Goal: Check status: Check status

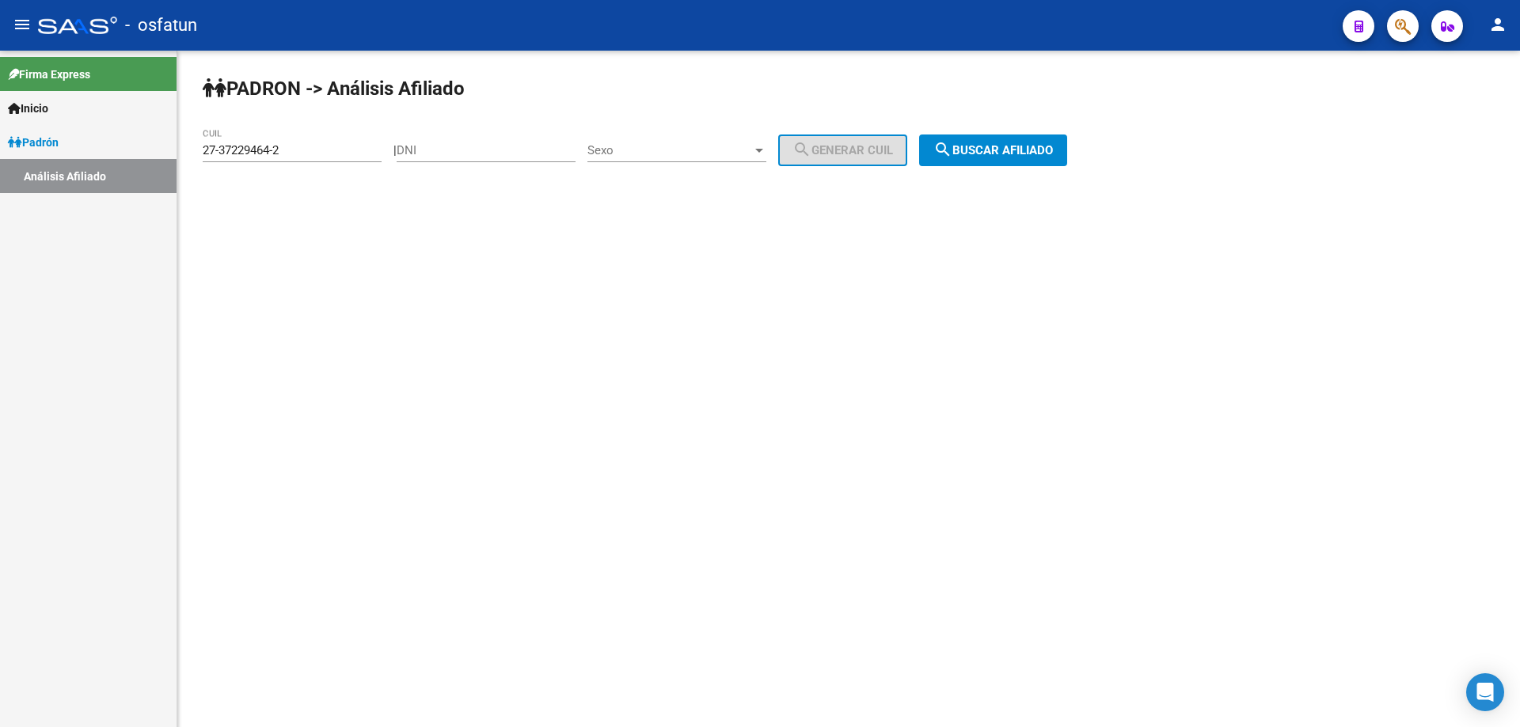
click at [332, 147] on input "27-37229464-2" at bounding box center [292, 150] width 179 height 14
paste input "27-37229464-2"
click at [1046, 151] on span "search Buscar afiliado" at bounding box center [993, 150] width 120 height 14
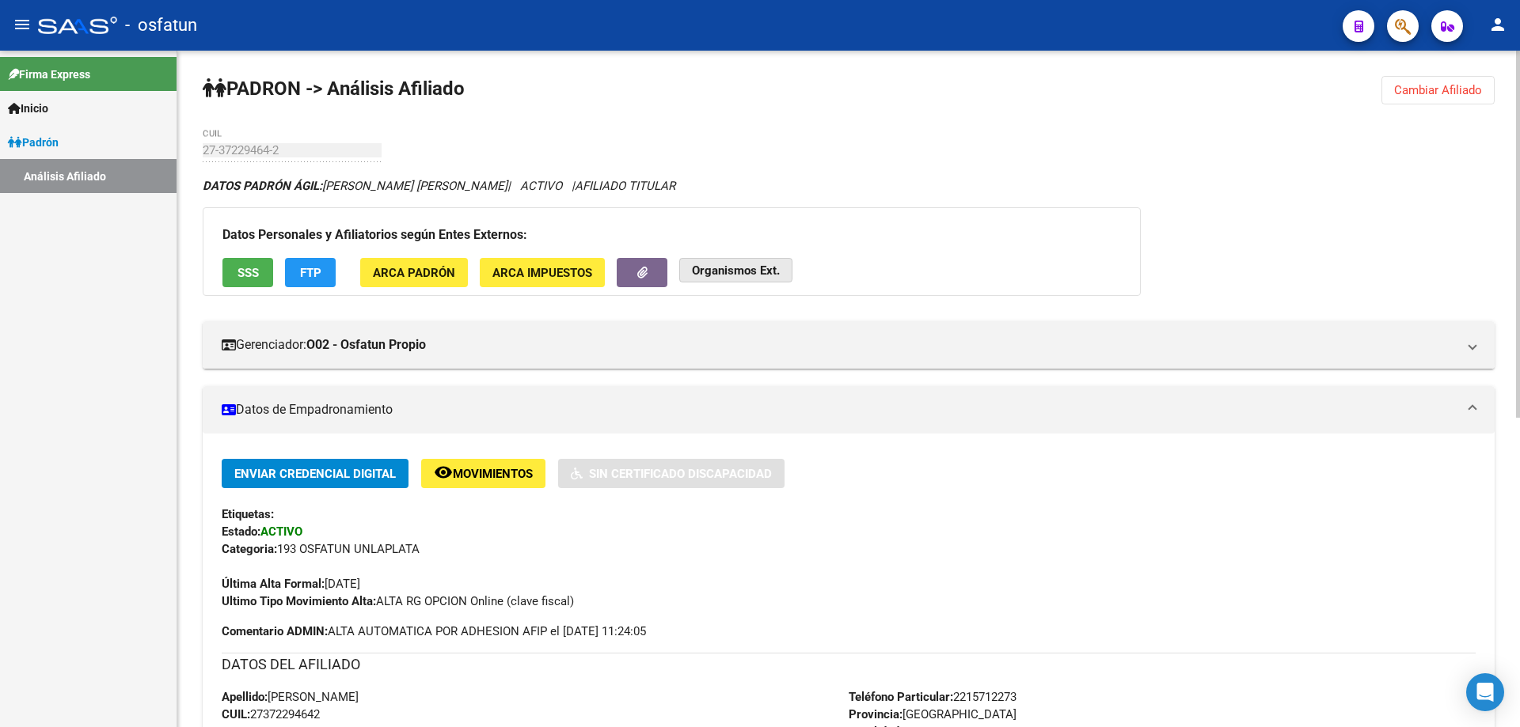
click at [719, 268] on strong "Organismos Ext." at bounding box center [736, 271] width 88 height 14
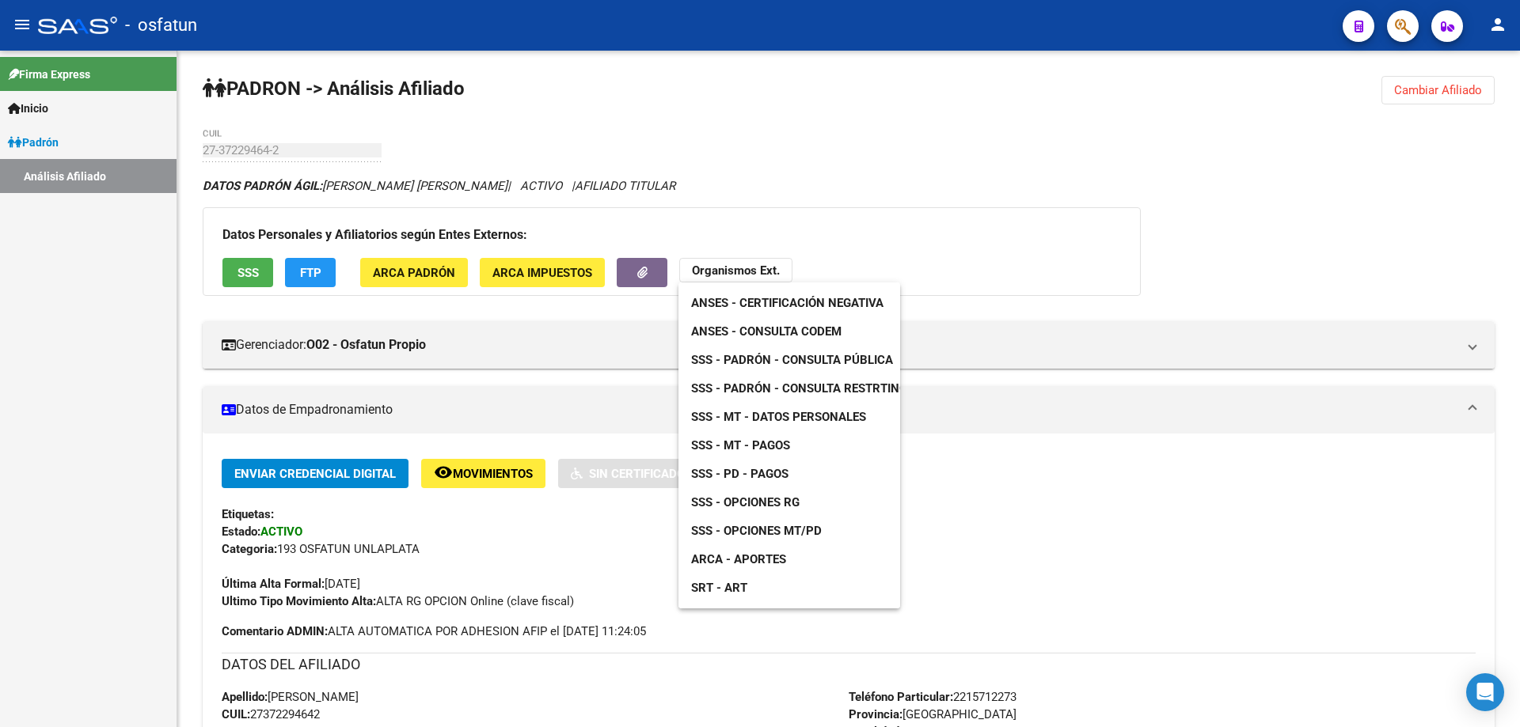
click at [321, 148] on div at bounding box center [760, 363] width 1520 height 727
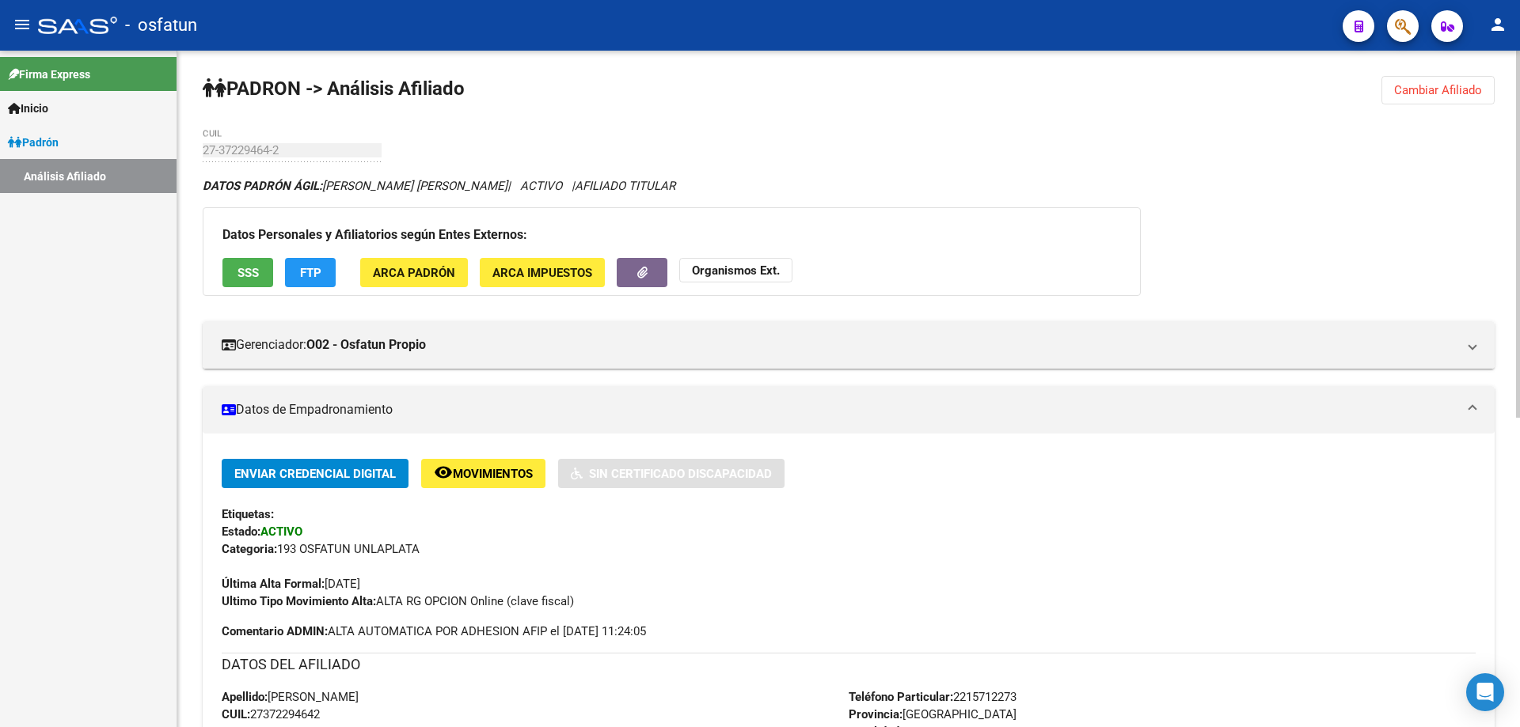
click at [727, 260] on button "Organismos Ext." at bounding box center [735, 270] width 113 height 25
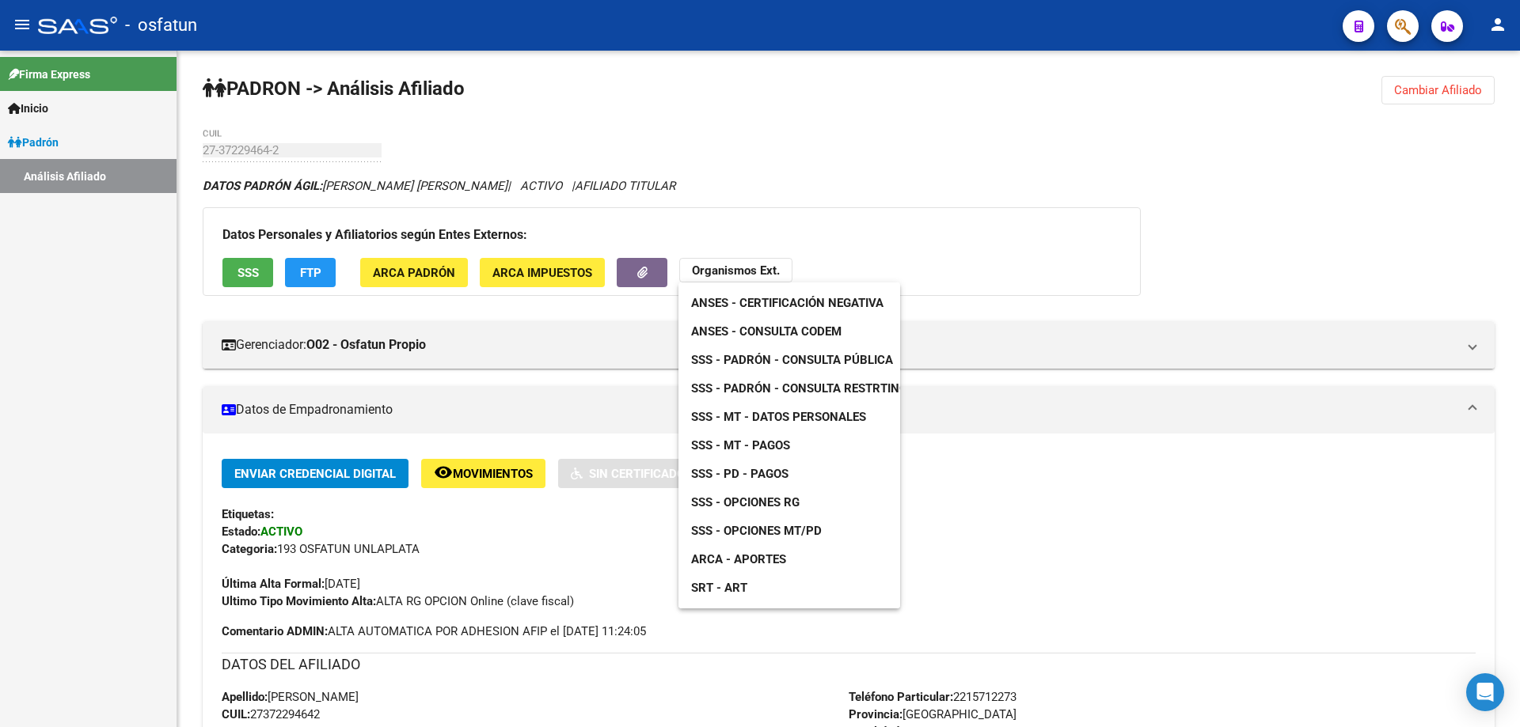
click at [731, 567] on link "ARCA - Aportes" at bounding box center [738, 559] width 120 height 28
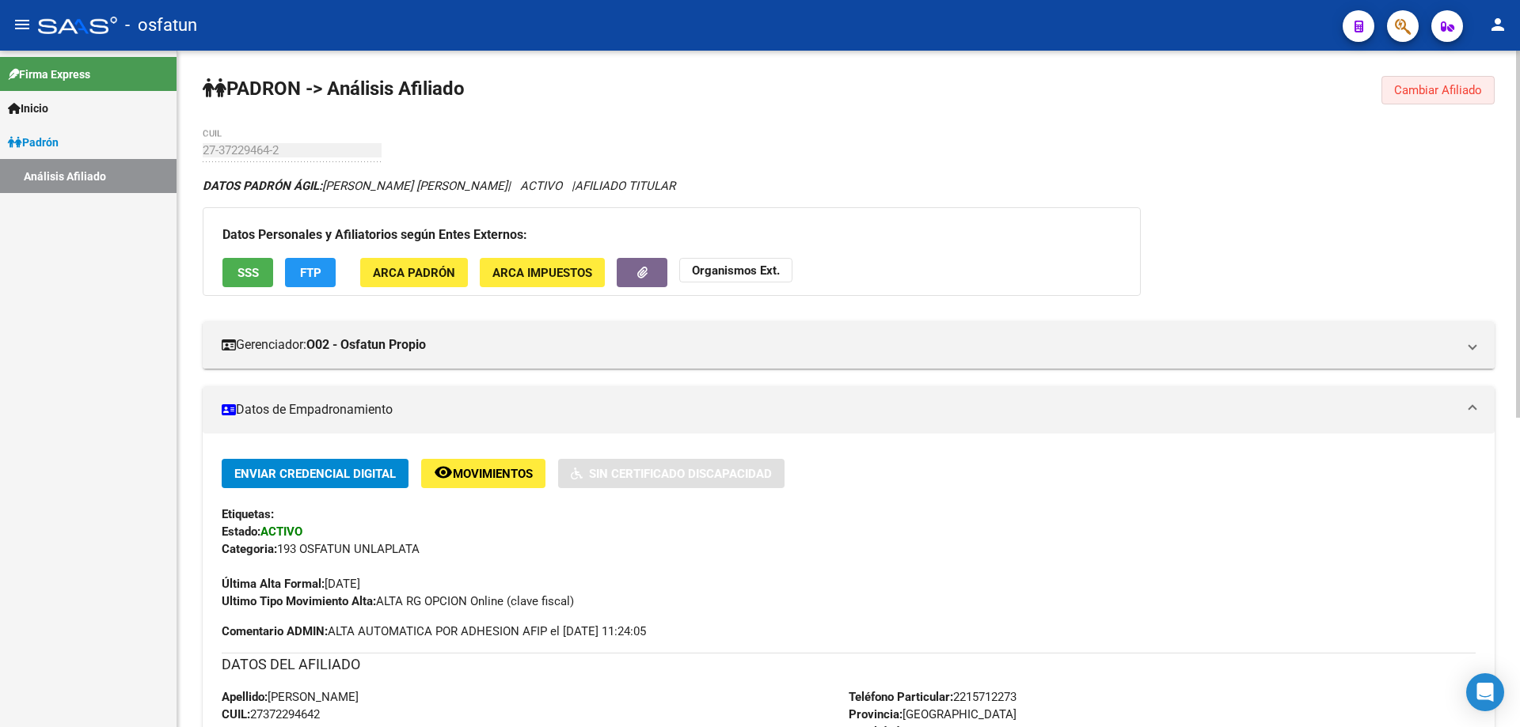
click at [1440, 83] on span "Cambiar Afiliado" at bounding box center [1438, 90] width 88 height 14
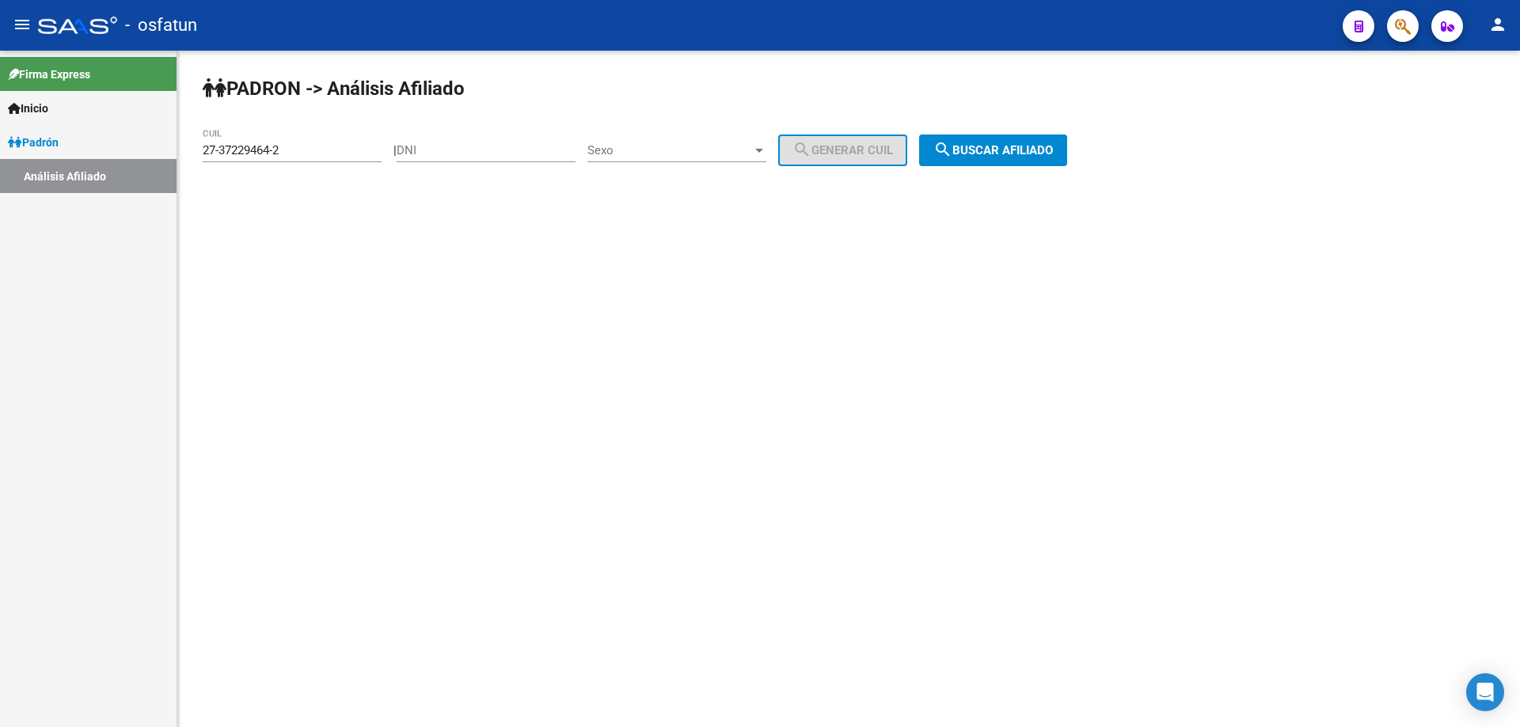
click at [297, 142] on div "27-37229464-2 CUIL" at bounding box center [292, 145] width 179 height 34
click at [297, 150] on div "27-37229464-2 CUIL" at bounding box center [292, 145] width 179 height 34
paste input "0-37229276-9"
click at [1054, 142] on button "search Buscar afiliado" at bounding box center [993, 151] width 148 height 32
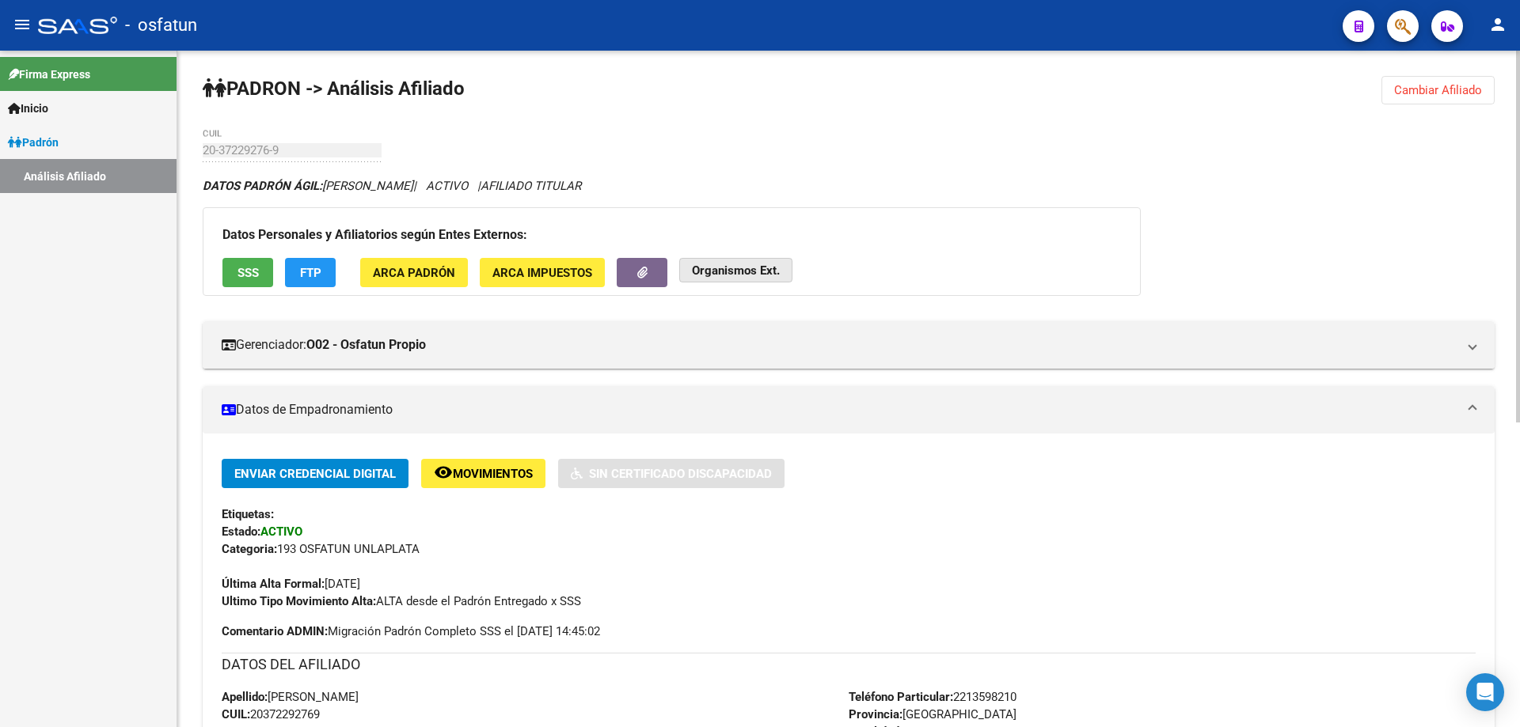
click at [746, 260] on button "Organismos Ext." at bounding box center [735, 270] width 113 height 25
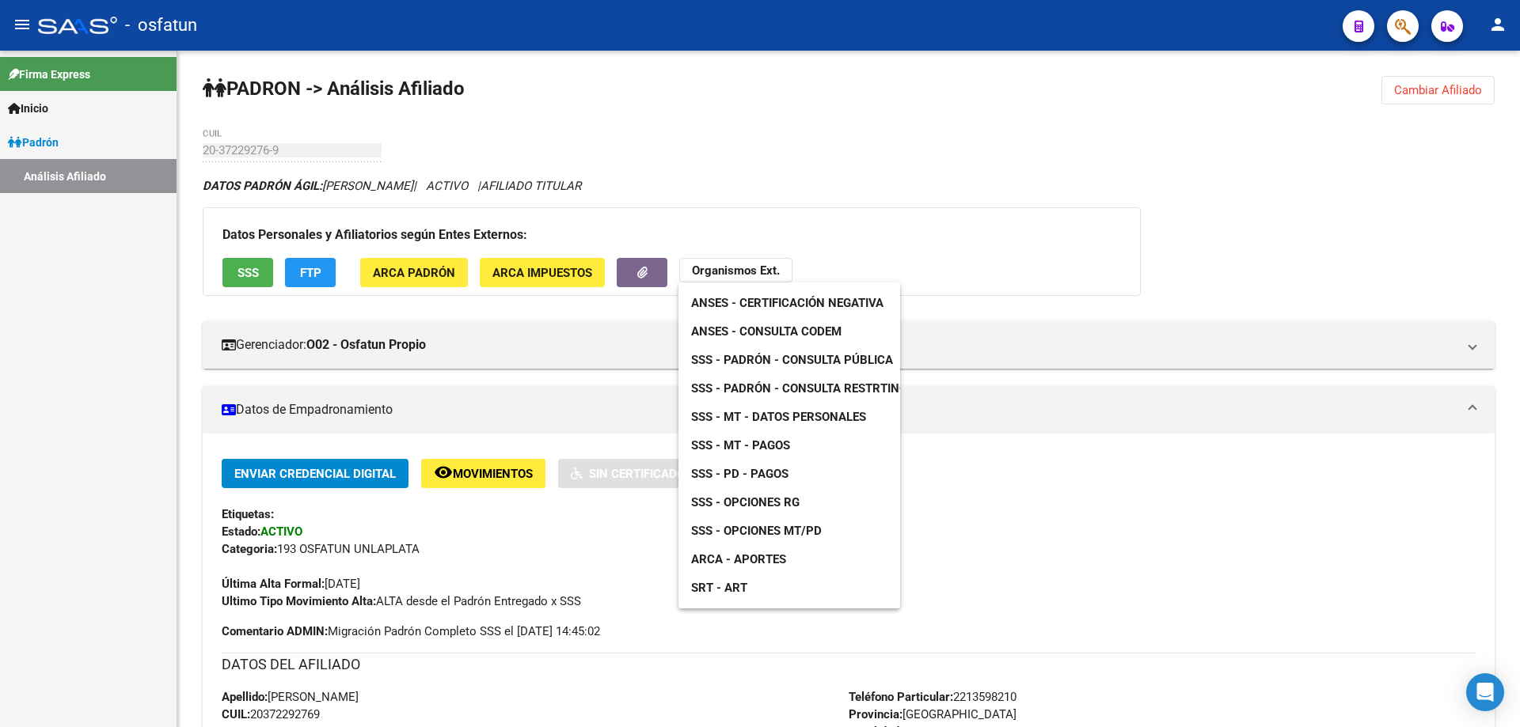
click at [730, 297] on span "ANSES - Certificación Negativa" at bounding box center [787, 303] width 192 height 14
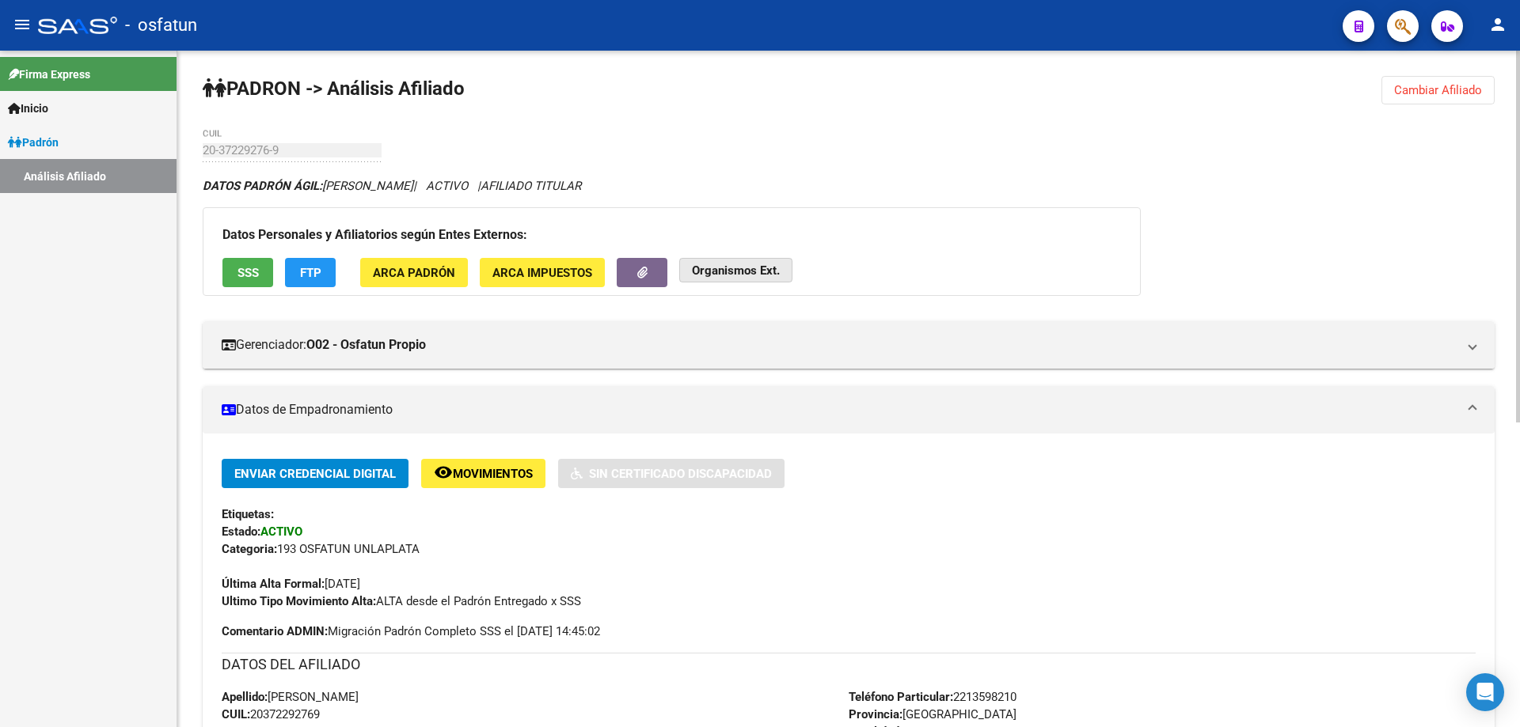
click at [743, 278] on button "Organismos Ext." at bounding box center [735, 270] width 113 height 25
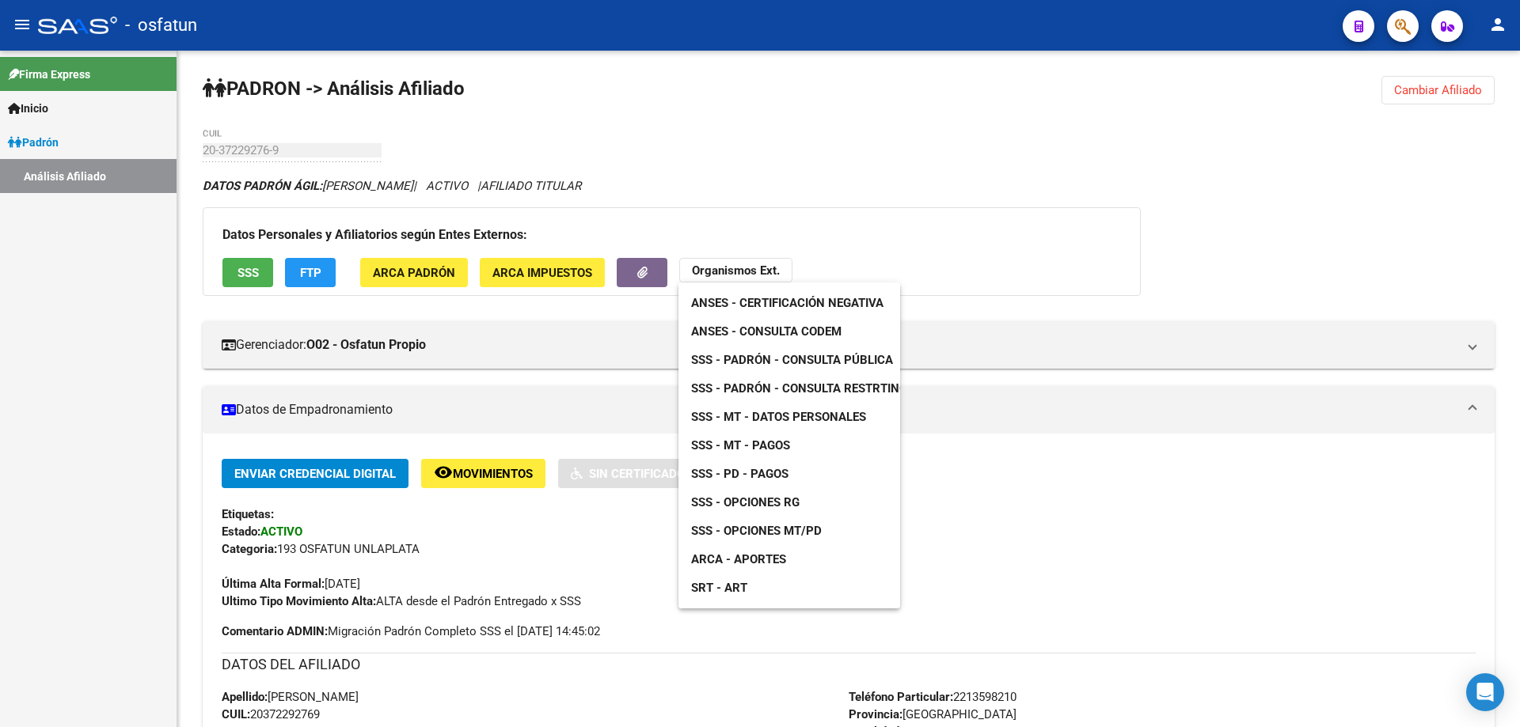
click at [746, 328] on span "ANSES - Consulta CODEM" at bounding box center [766, 332] width 150 height 14
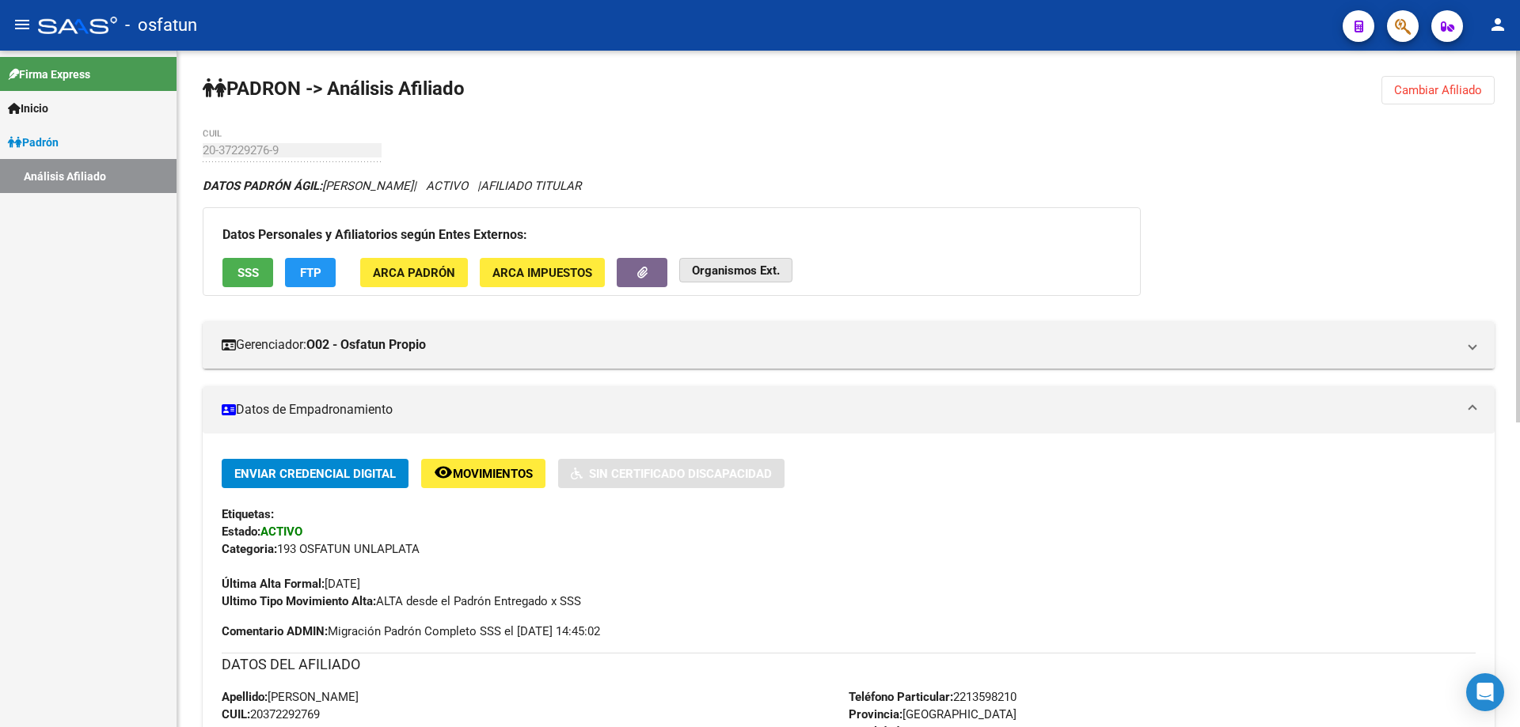
click at [779, 264] on button "Organismos Ext." at bounding box center [735, 270] width 113 height 25
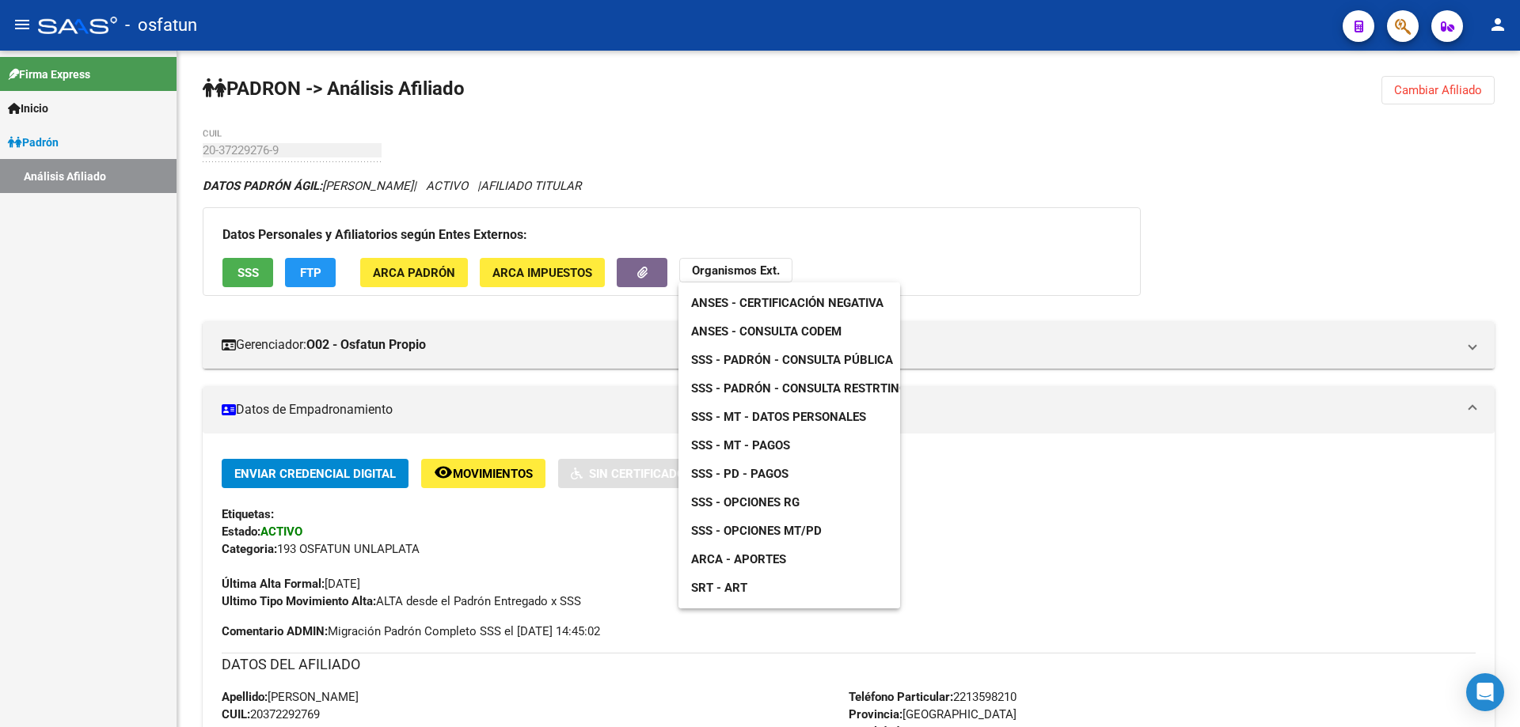
click at [773, 353] on span "SSS - Padrón - Consulta Pública" at bounding box center [792, 360] width 202 height 14
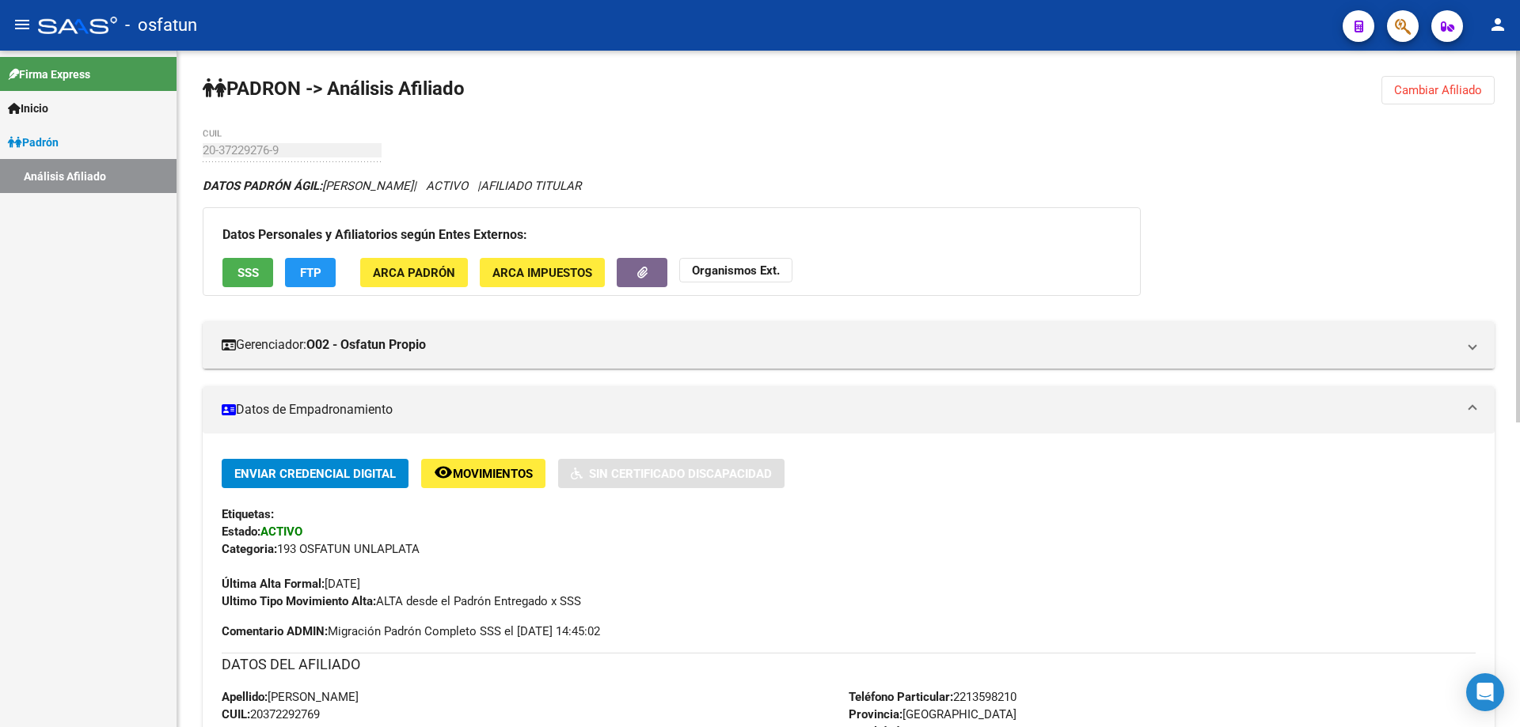
click at [723, 271] on strong "Organismos Ext." at bounding box center [736, 271] width 88 height 14
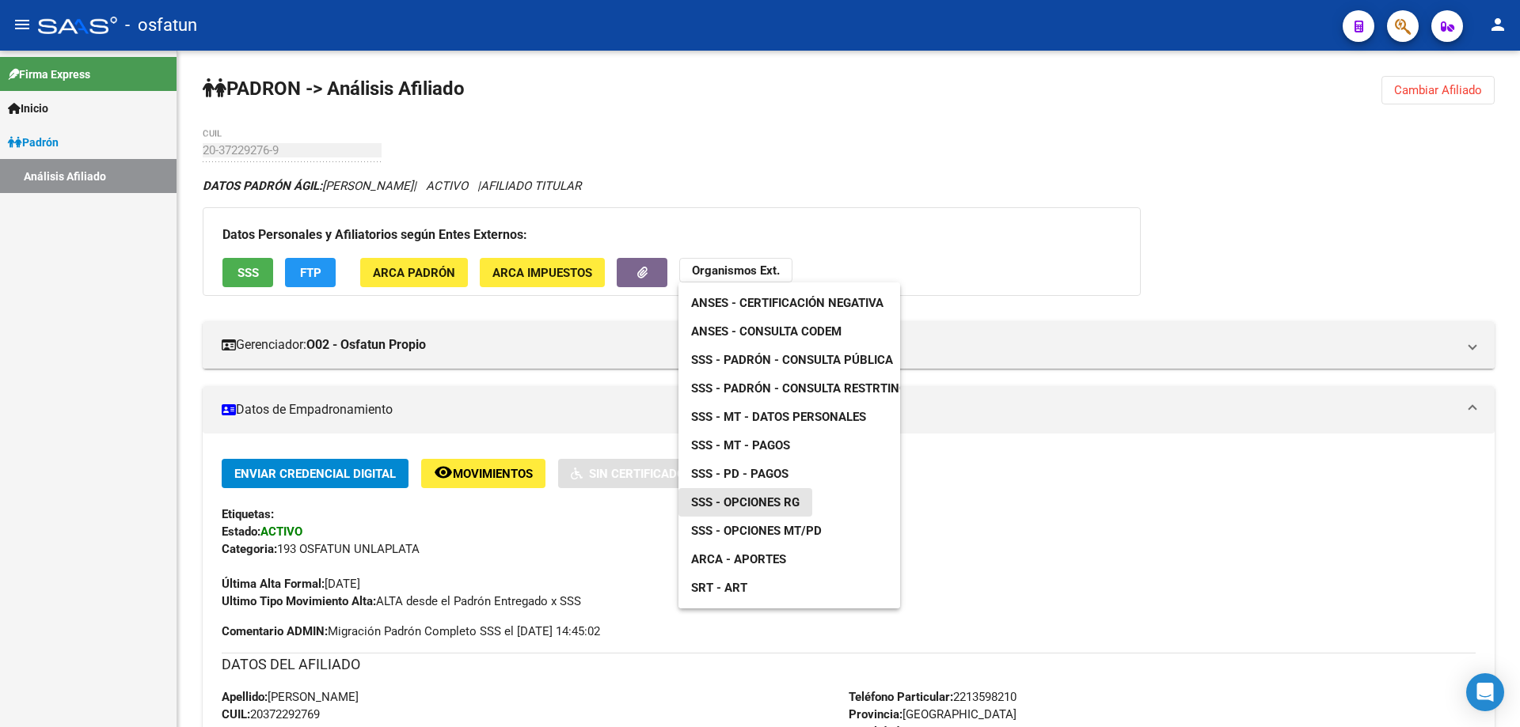
click at [751, 509] on span "SSS - Opciones RG" at bounding box center [745, 502] width 108 height 14
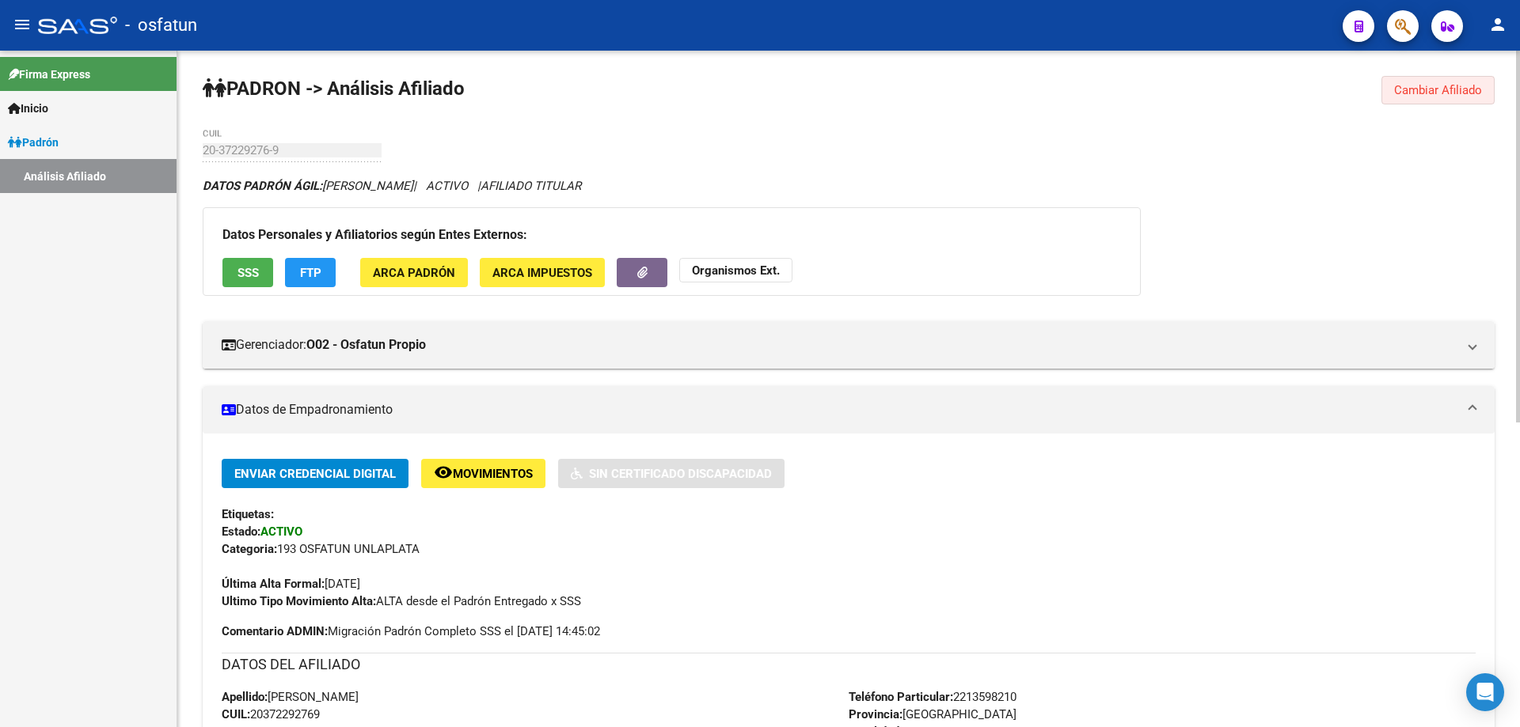
click at [1428, 89] on span "Cambiar Afiliado" at bounding box center [1438, 90] width 88 height 14
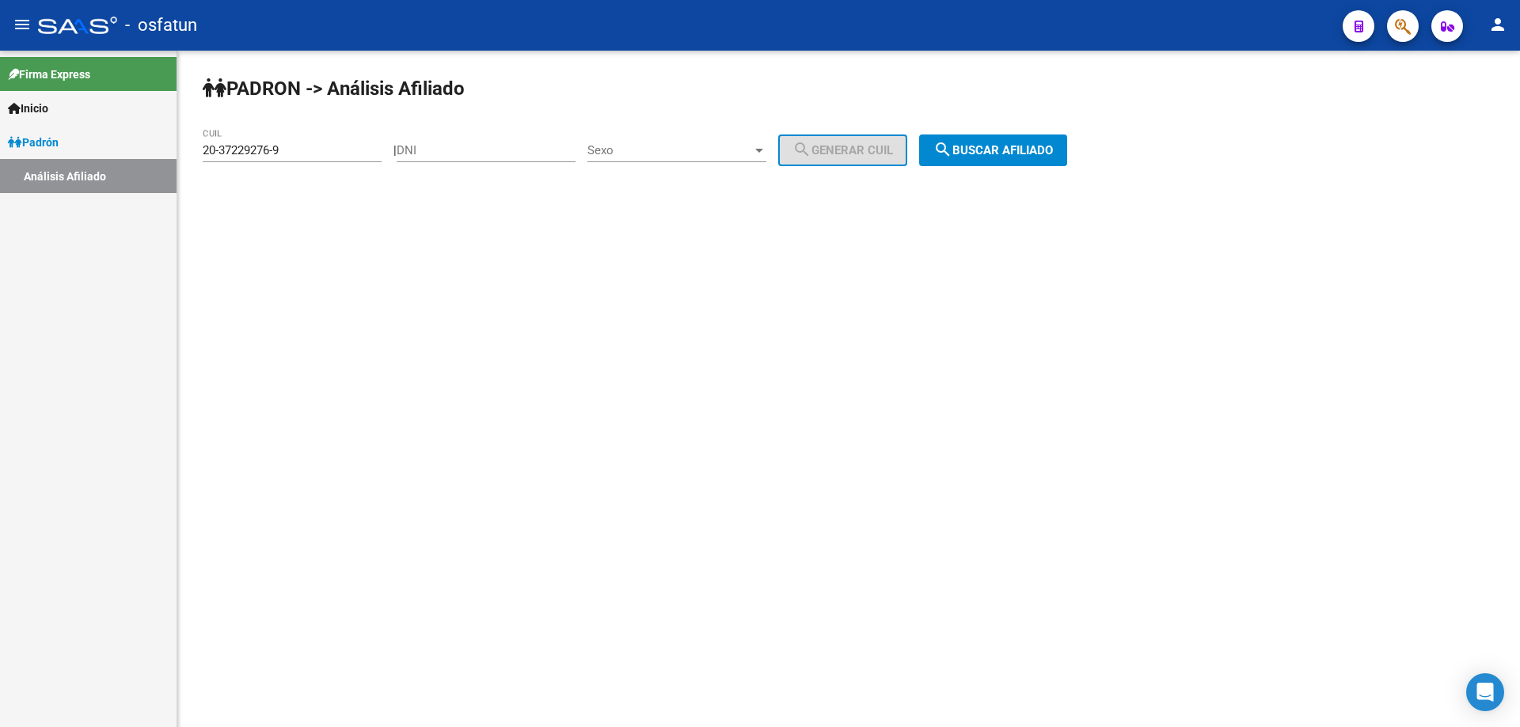
click at [294, 151] on input "20-37229276-9" at bounding box center [292, 150] width 179 height 14
paste input "7-37182170-3"
click at [1015, 167] on div "PADRON -> Análisis Afiliado 27-37182170-3 CUIL | DNI Sexo Sexo search Generar C…" at bounding box center [848, 134] width 1342 height 166
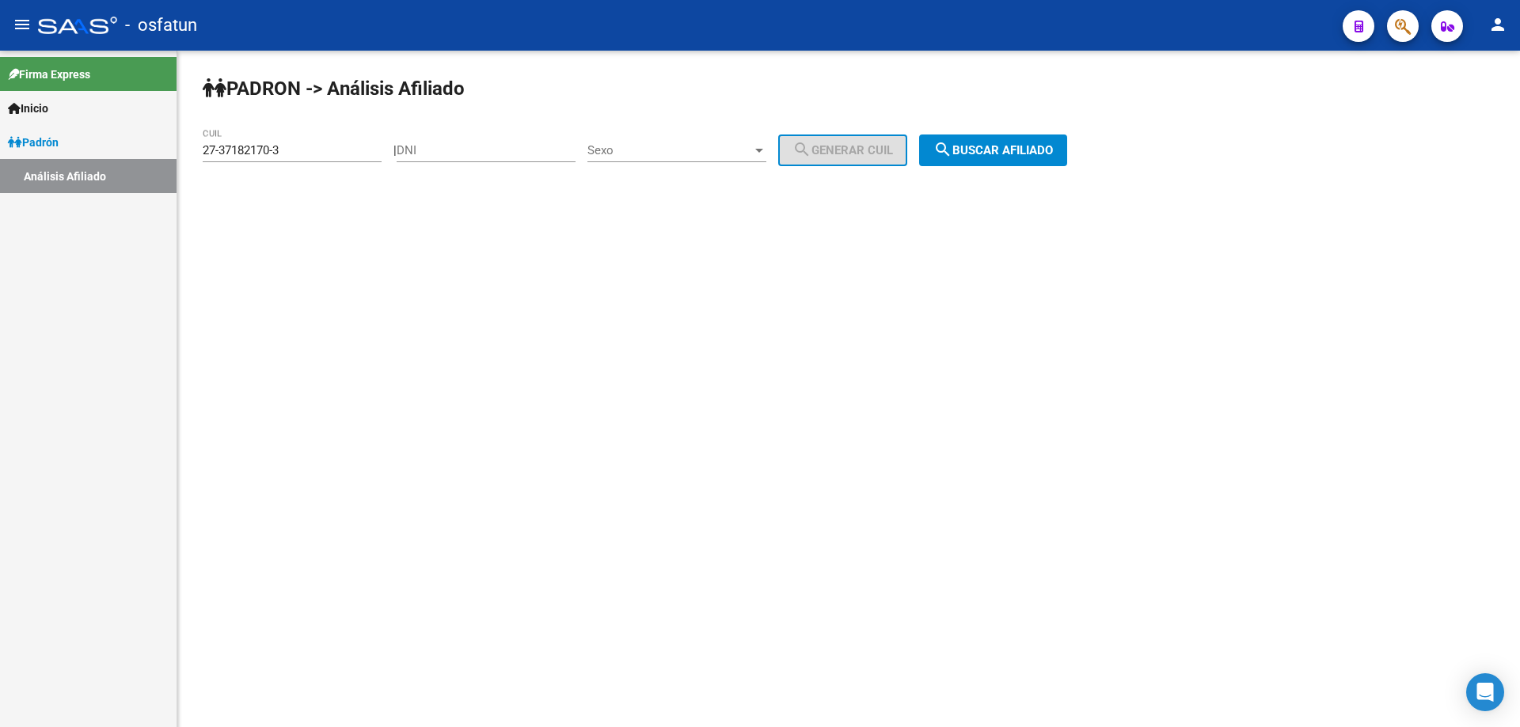
click at [1008, 144] on span "search Buscar afiliado" at bounding box center [993, 150] width 120 height 14
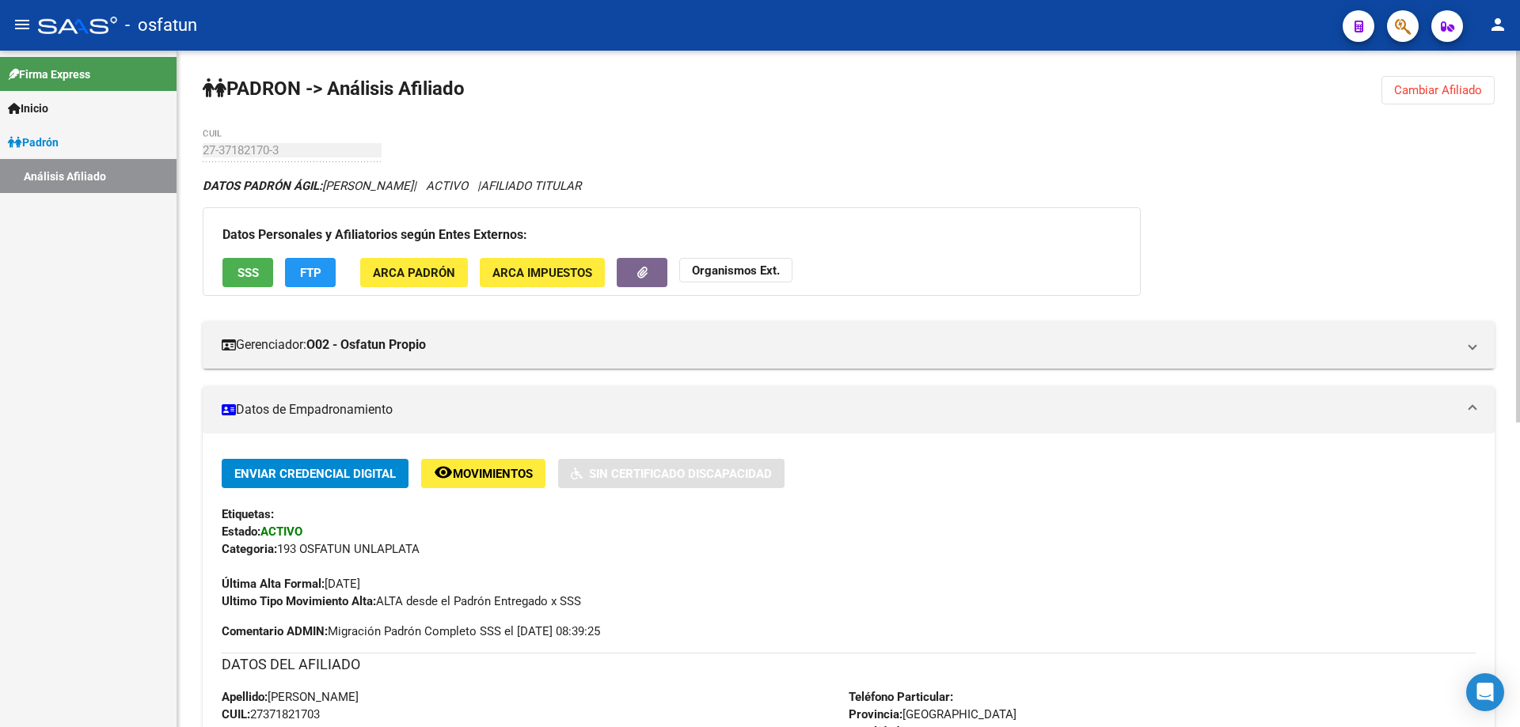
click at [766, 264] on strong "Organismos Ext." at bounding box center [736, 271] width 88 height 14
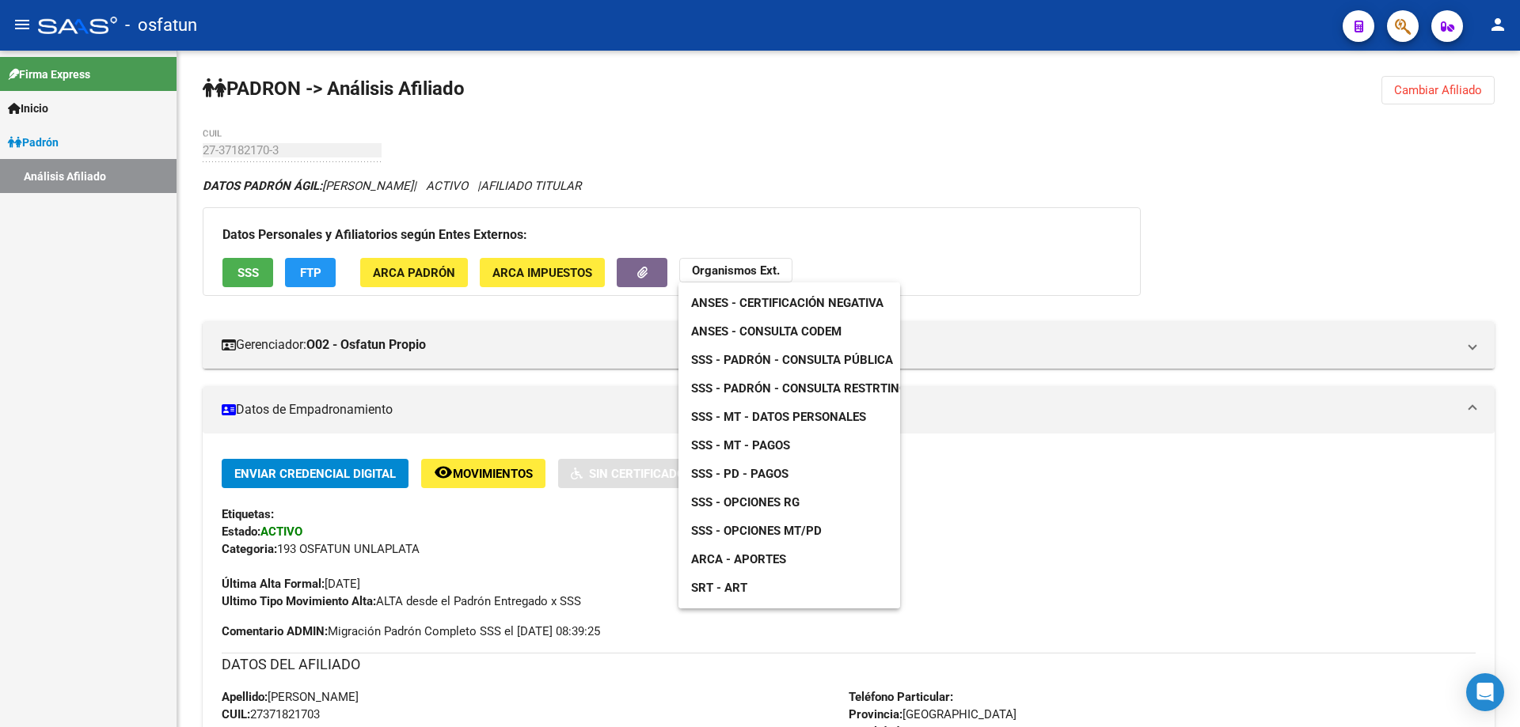
click at [771, 305] on span "ANSES - Certificación Negativa" at bounding box center [787, 303] width 192 height 14
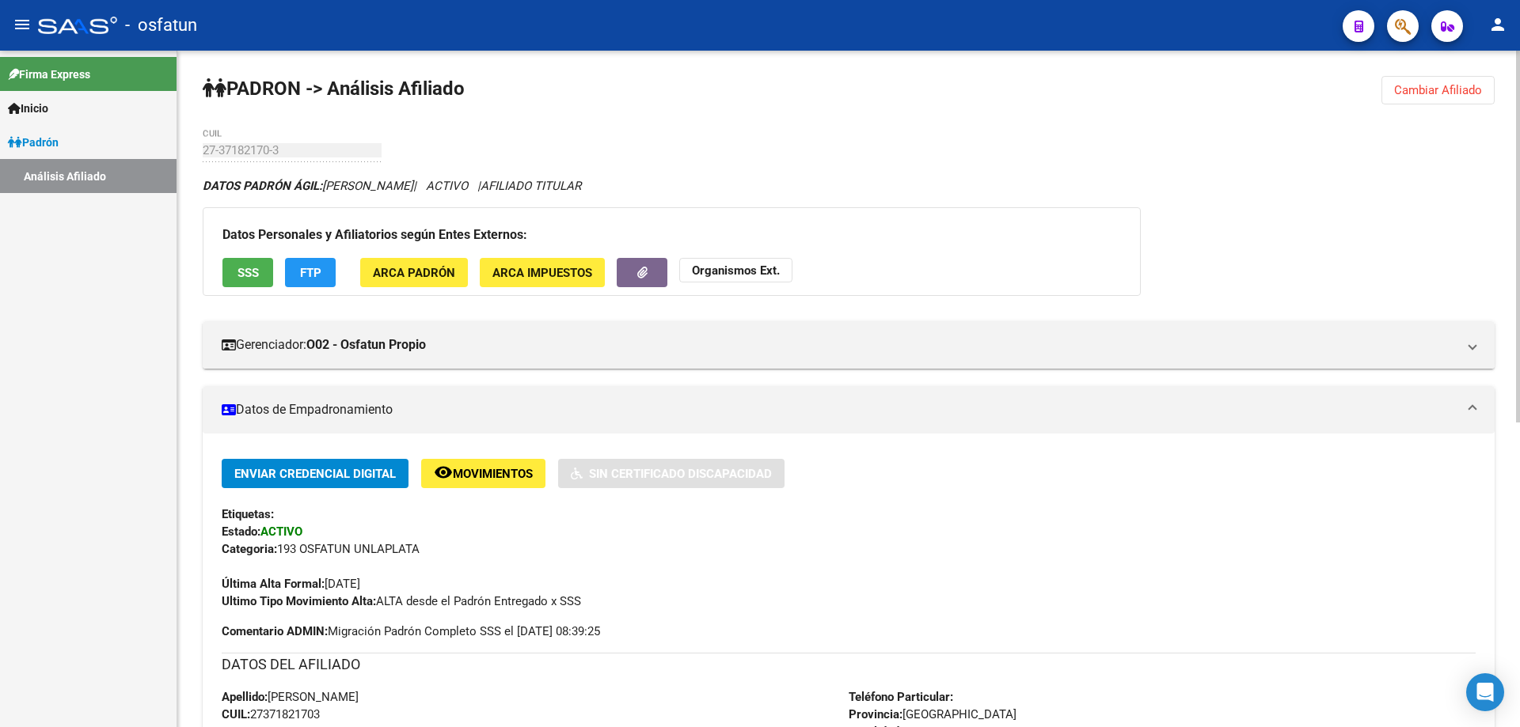
click at [740, 275] on strong "Organismos Ext." at bounding box center [736, 271] width 88 height 14
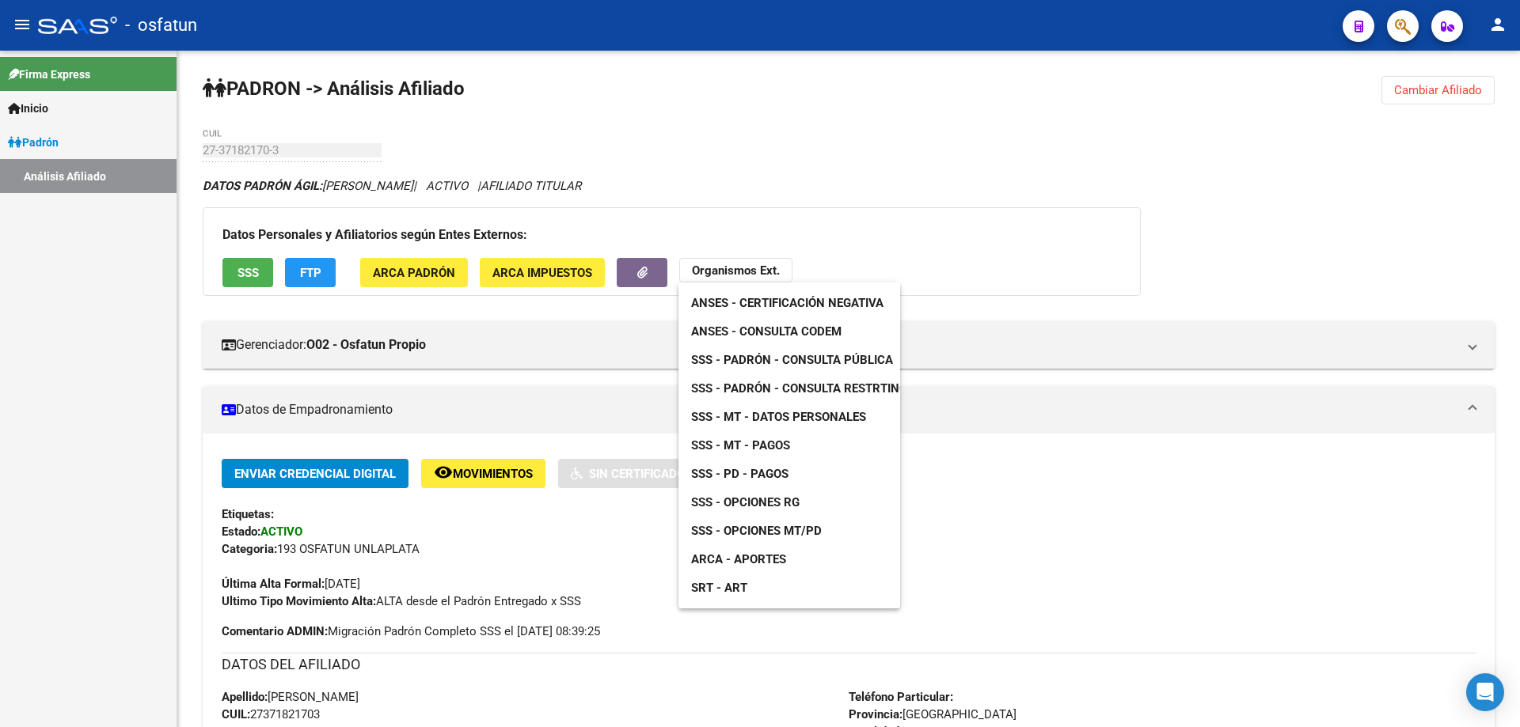
click at [748, 336] on span "ANSES - Consulta CODEM" at bounding box center [766, 332] width 150 height 14
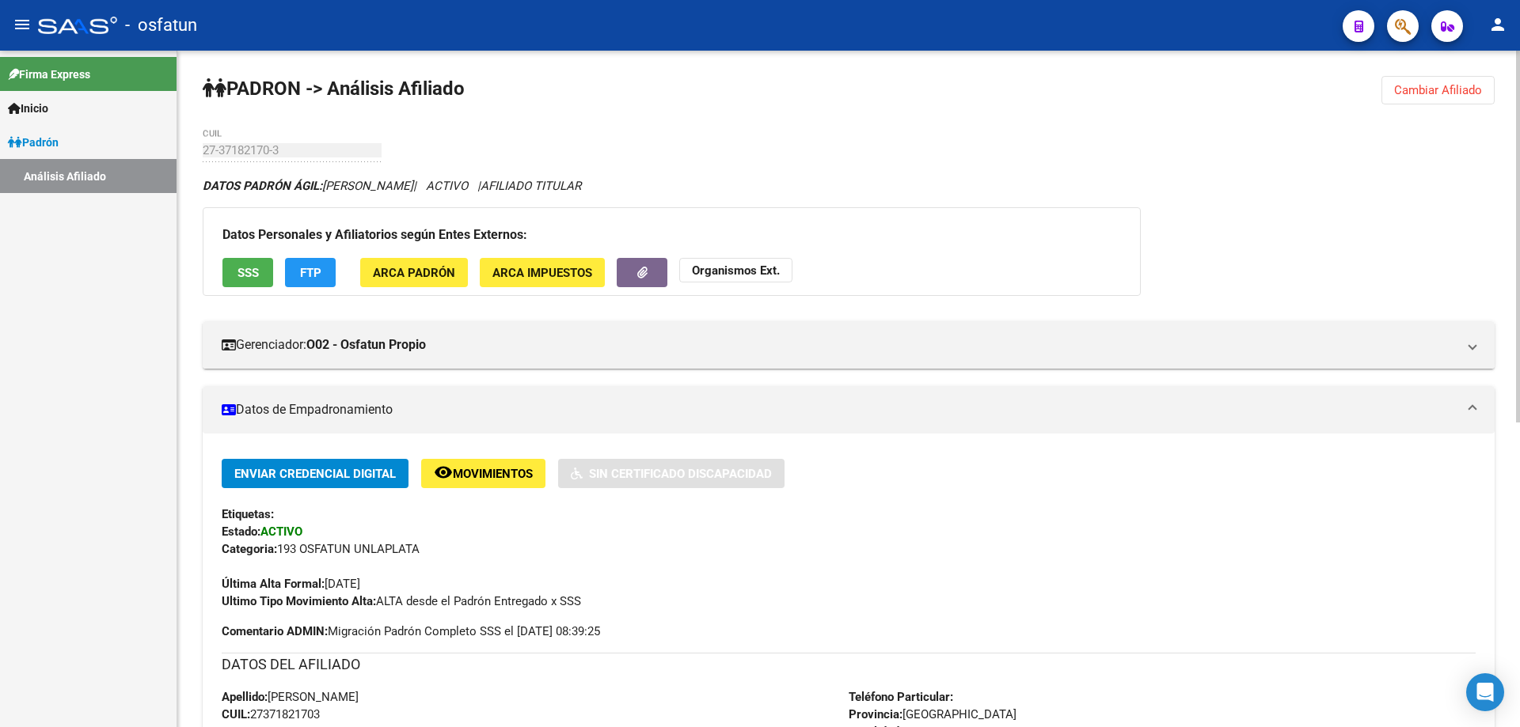
click at [723, 268] on strong "Organismos Ext." at bounding box center [736, 271] width 88 height 14
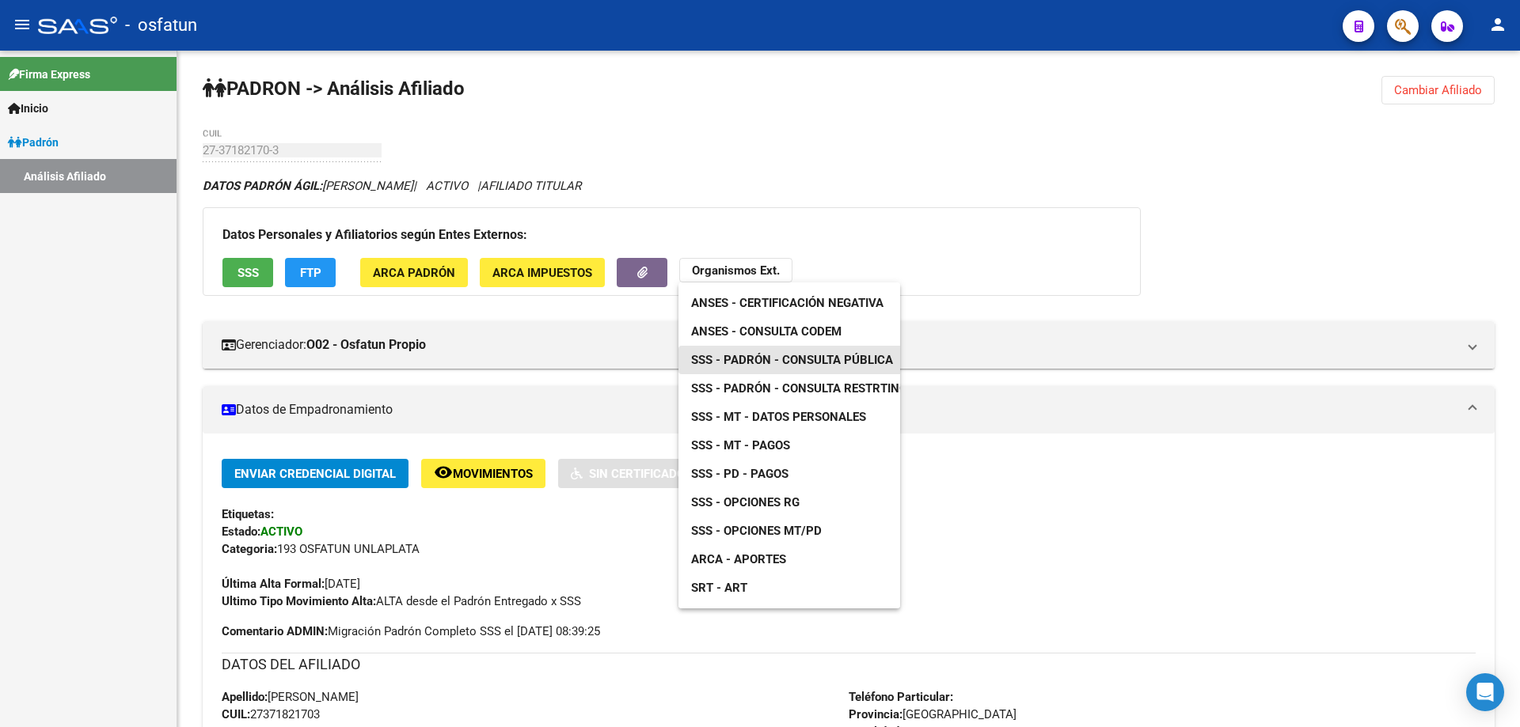
click at [742, 361] on span "SSS - Padrón - Consulta Pública" at bounding box center [792, 360] width 202 height 14
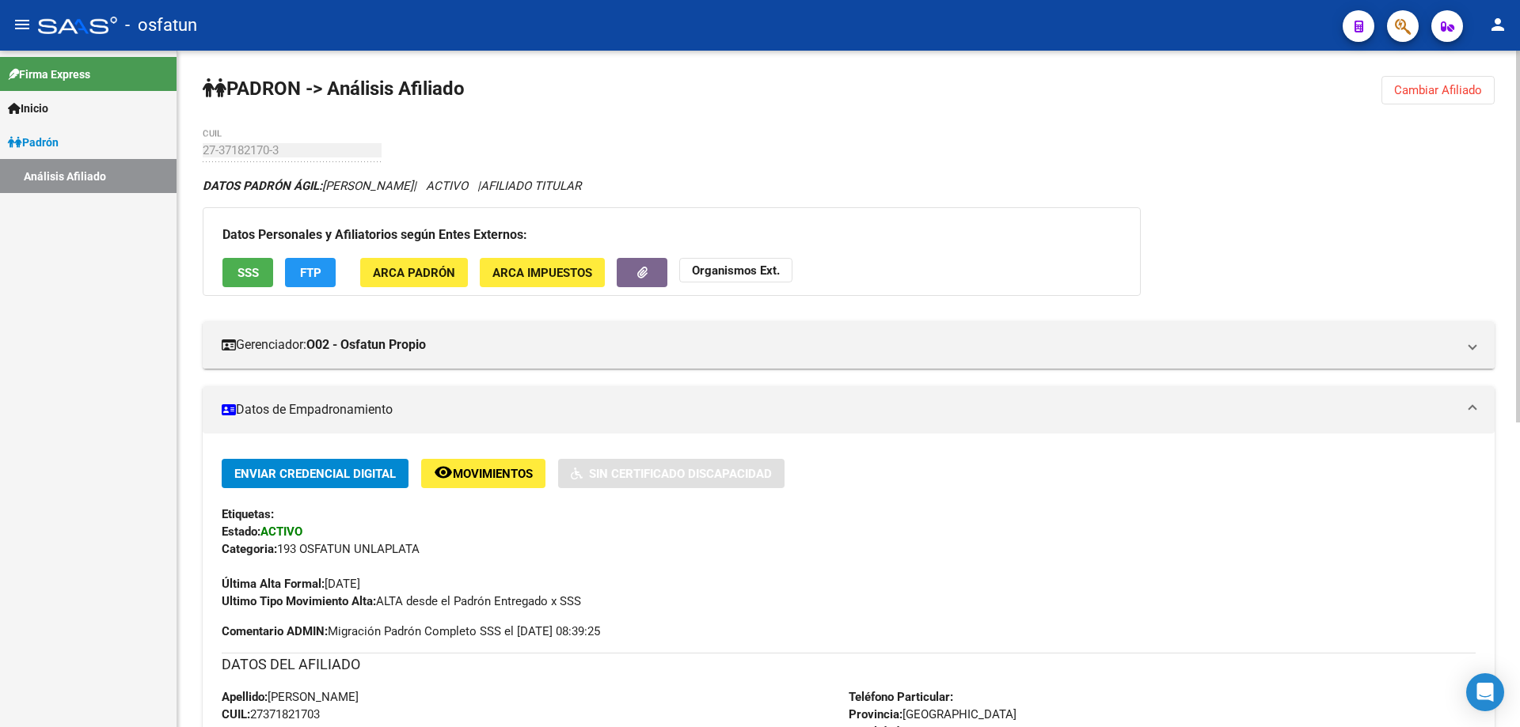
click at [742, 280] on button "Organismos Ext." at bounding box center [735, 270] width 113 height 25
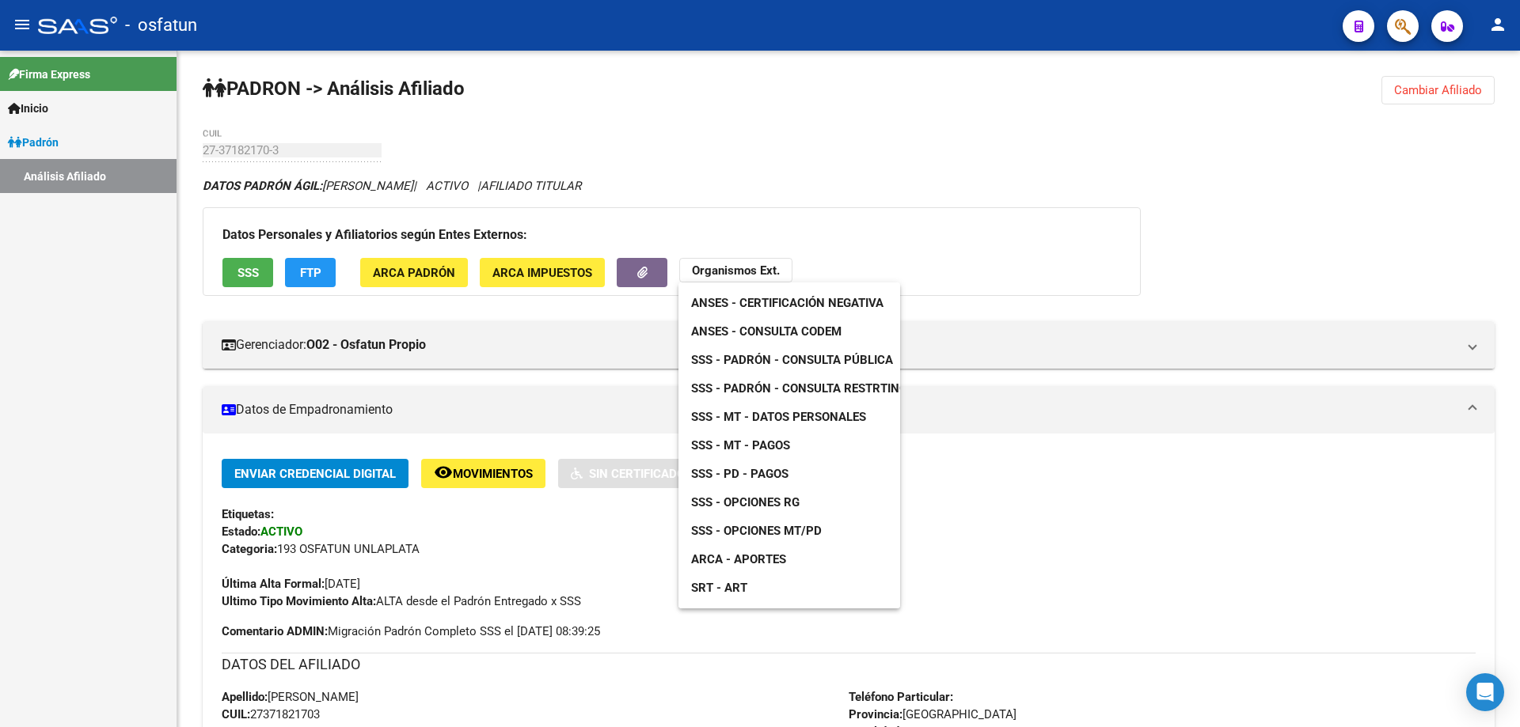
click at [740, 502] on span "SSS - Opciones RG" at bounding box center [745, 502] width 108 height 14
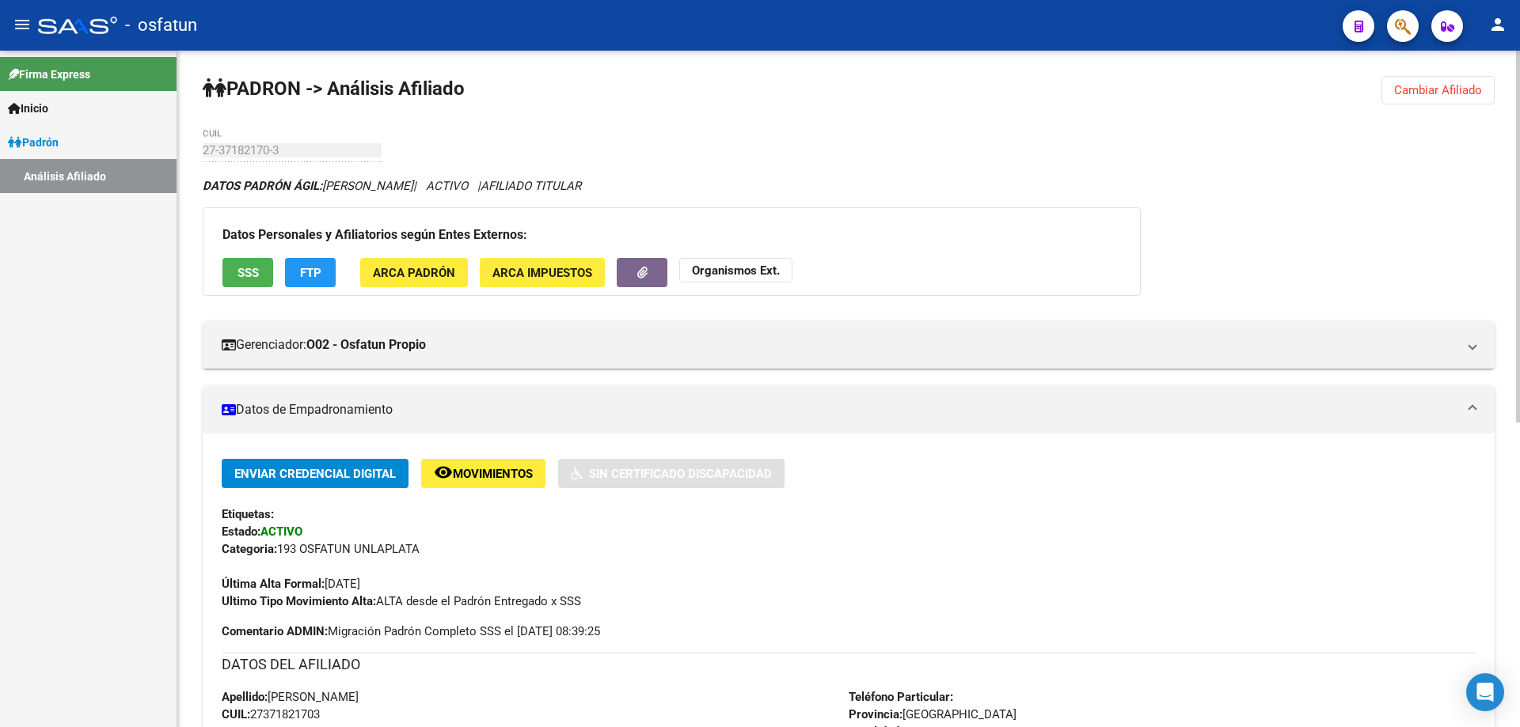
click at [1451, 92] on span "Cambiar Afiliado" at bounding box center [1438, 90] width 88 height 14
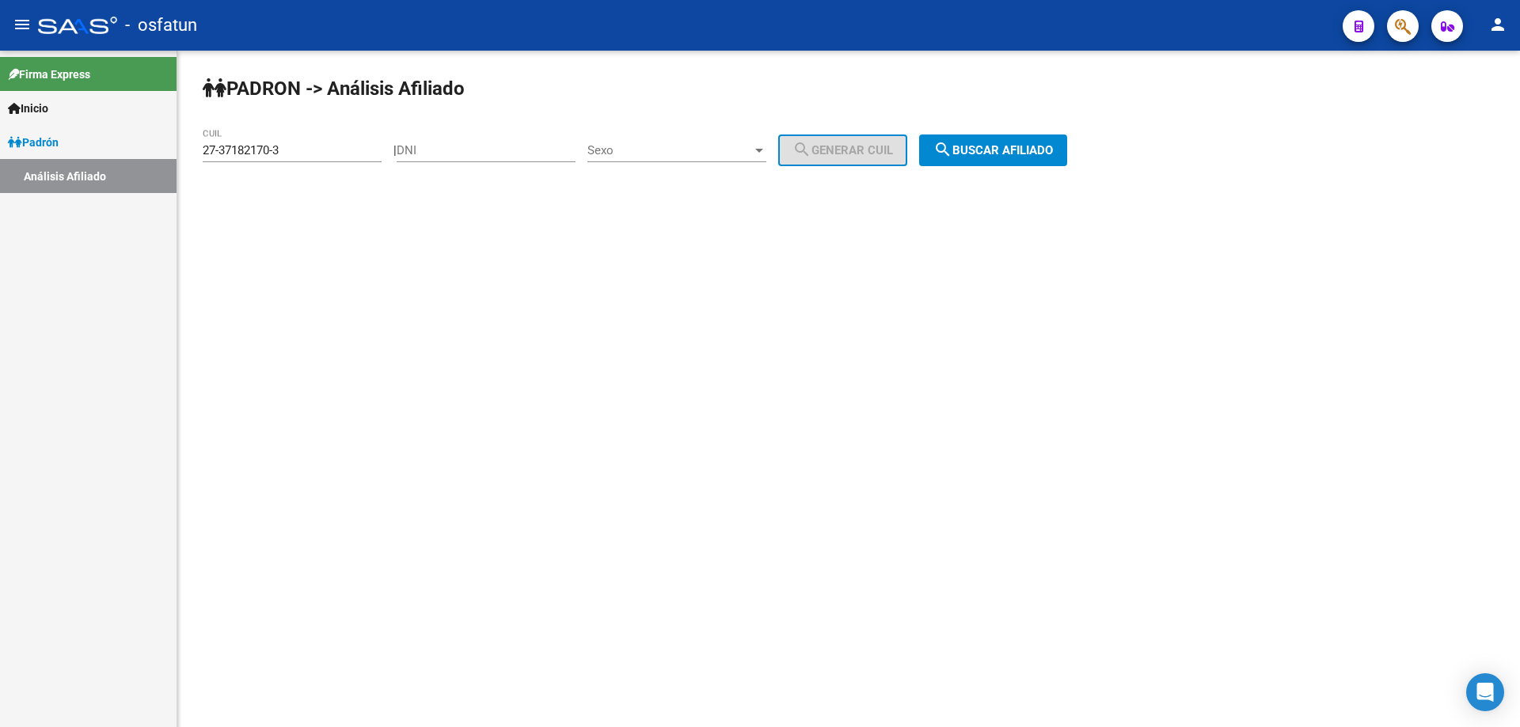
click at [314, 152] on input "27-37182170-3" at bounding box center [292, 150] width 179 height 14
click at [313, 152] on input "27-37182170-3" at bounding box center [292, 150] width 179 height 14
paste input "3-37178126-9"
click at [1033, 149] on span "search Buscar afiliado" at bounding box center [993, 150] width 120 height 14
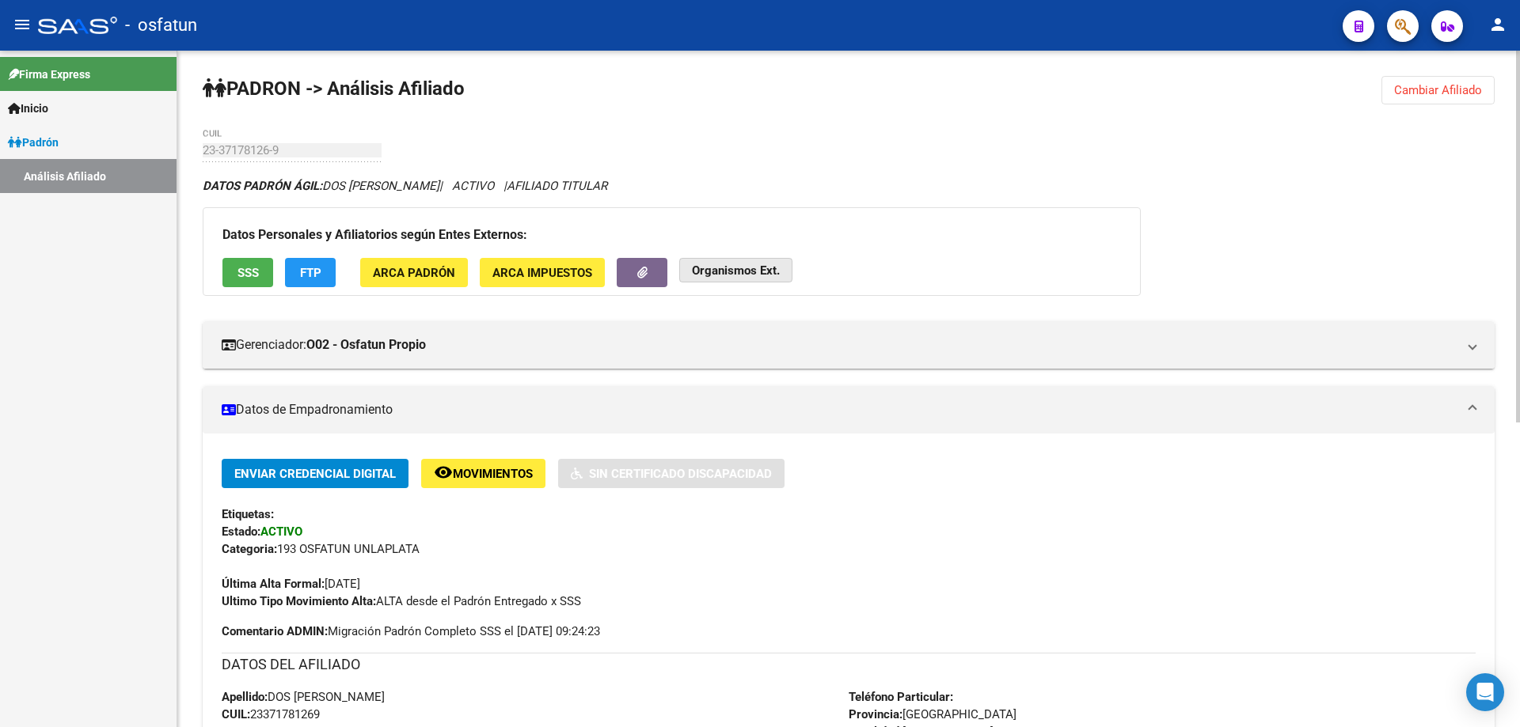
click at [754, 265] on strong "Organismos Ext." at bounding box center [736, 271] width 88 height 14
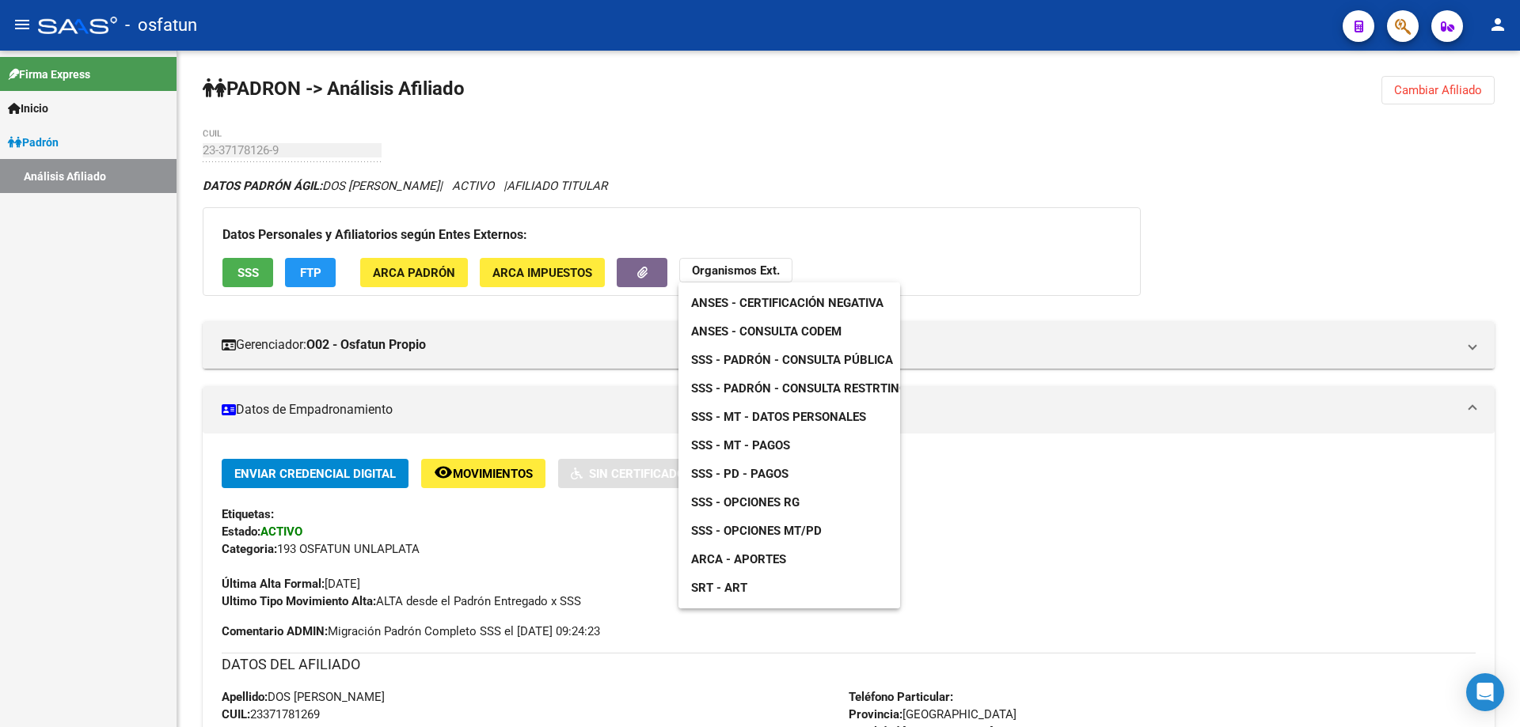
click at [794, 301] on span "ANSES - Certificación Negativa" at bounding box center [787, 303] width 192 height 14
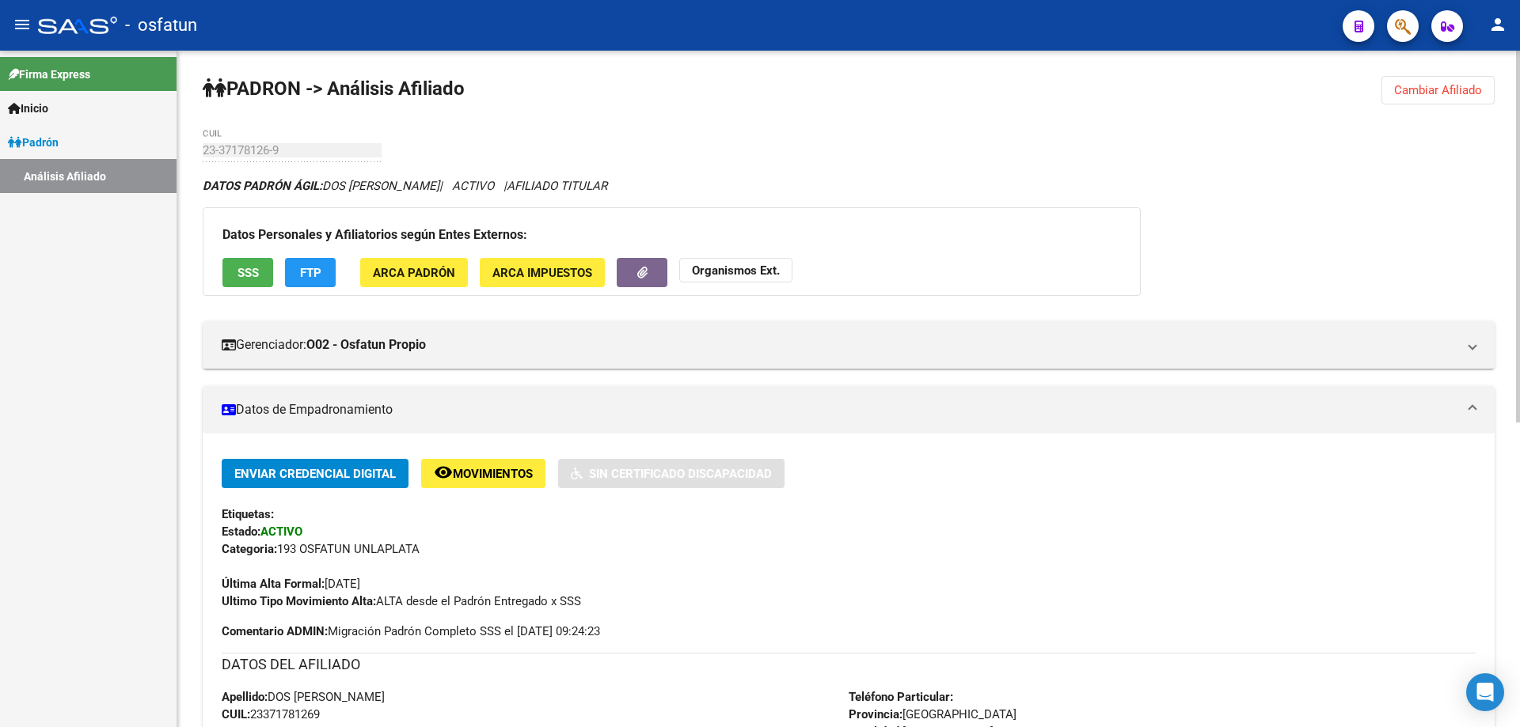
click at [1433, 101] on button "Cambiar Afiliado" at bounding box center [1437, 90] width 113 height 28
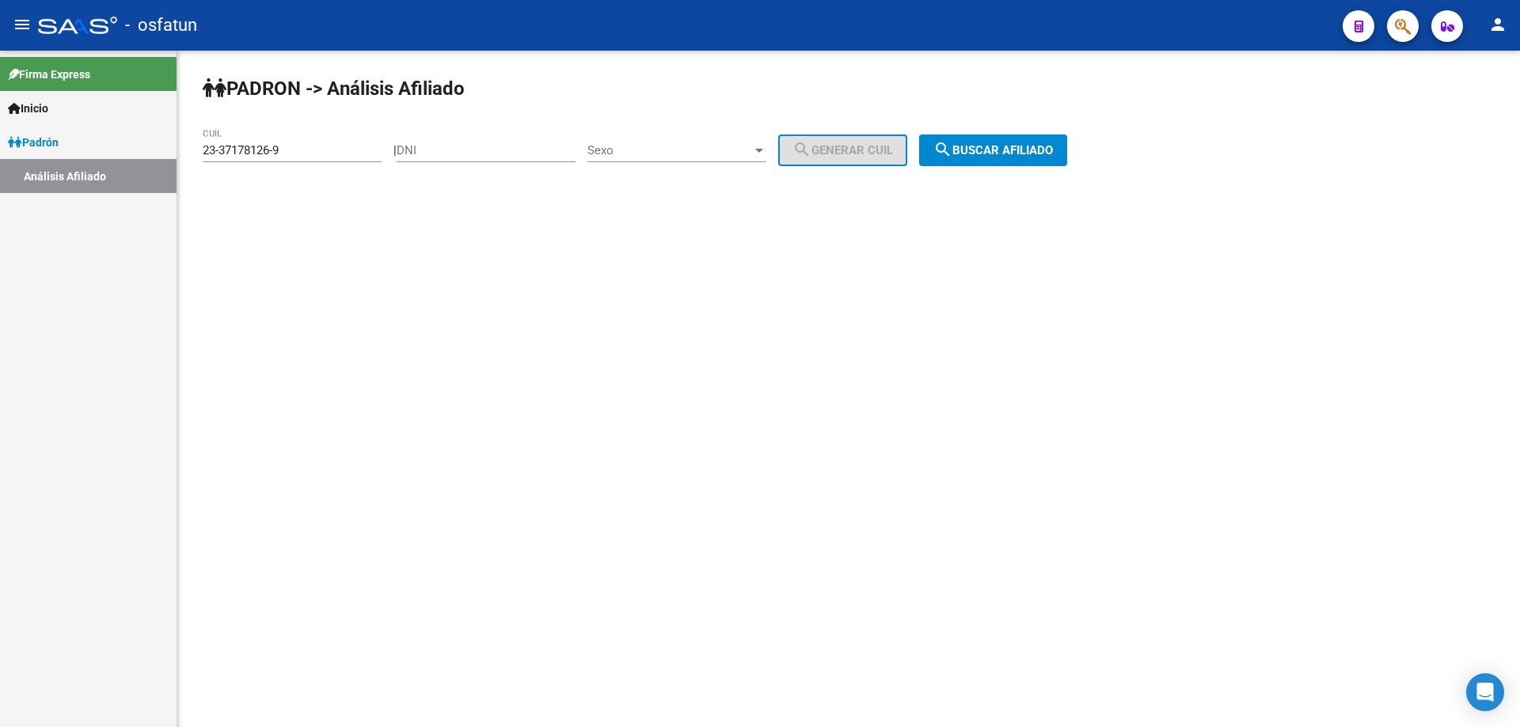
click at [352, 148] on input "23-37178126-9" at bounding box center [292, 150] width 179 height 14
paste input
type input "23-37178126-9"
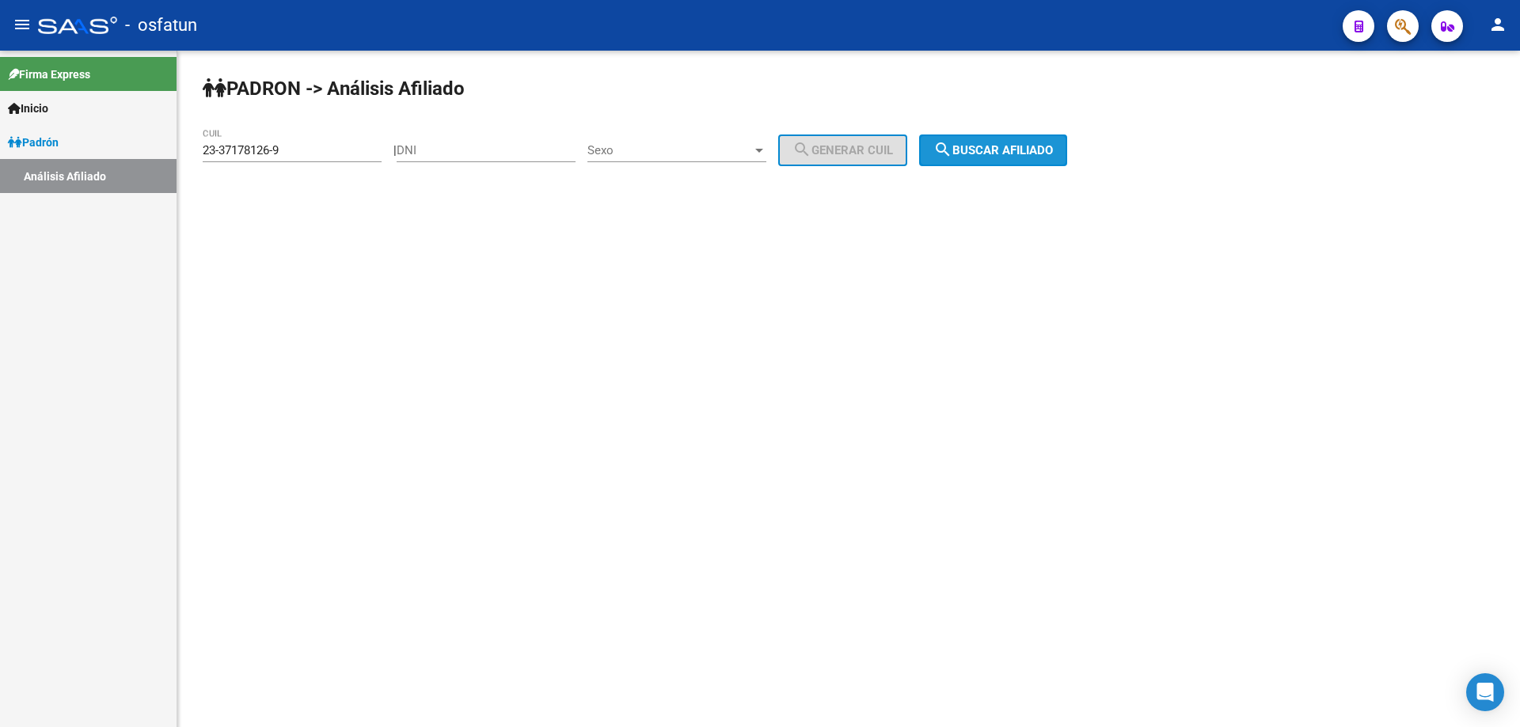
click at [1053, 146] on span "search Buscar afiliado" at bounding box center [993, 150] width 120 height 14
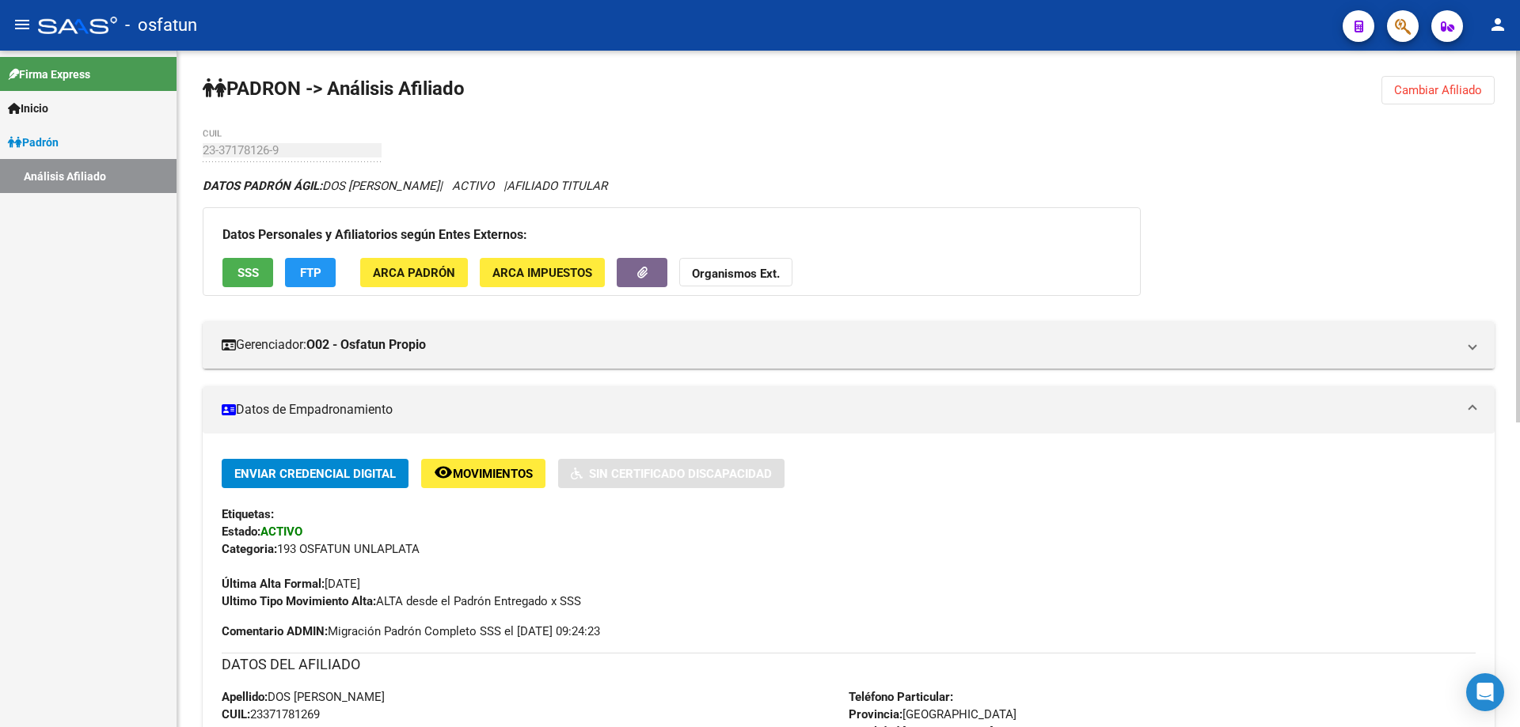
click at [780, 270] on button "Organismos Ext." at bounding box center [735, 272] width 113 height 29
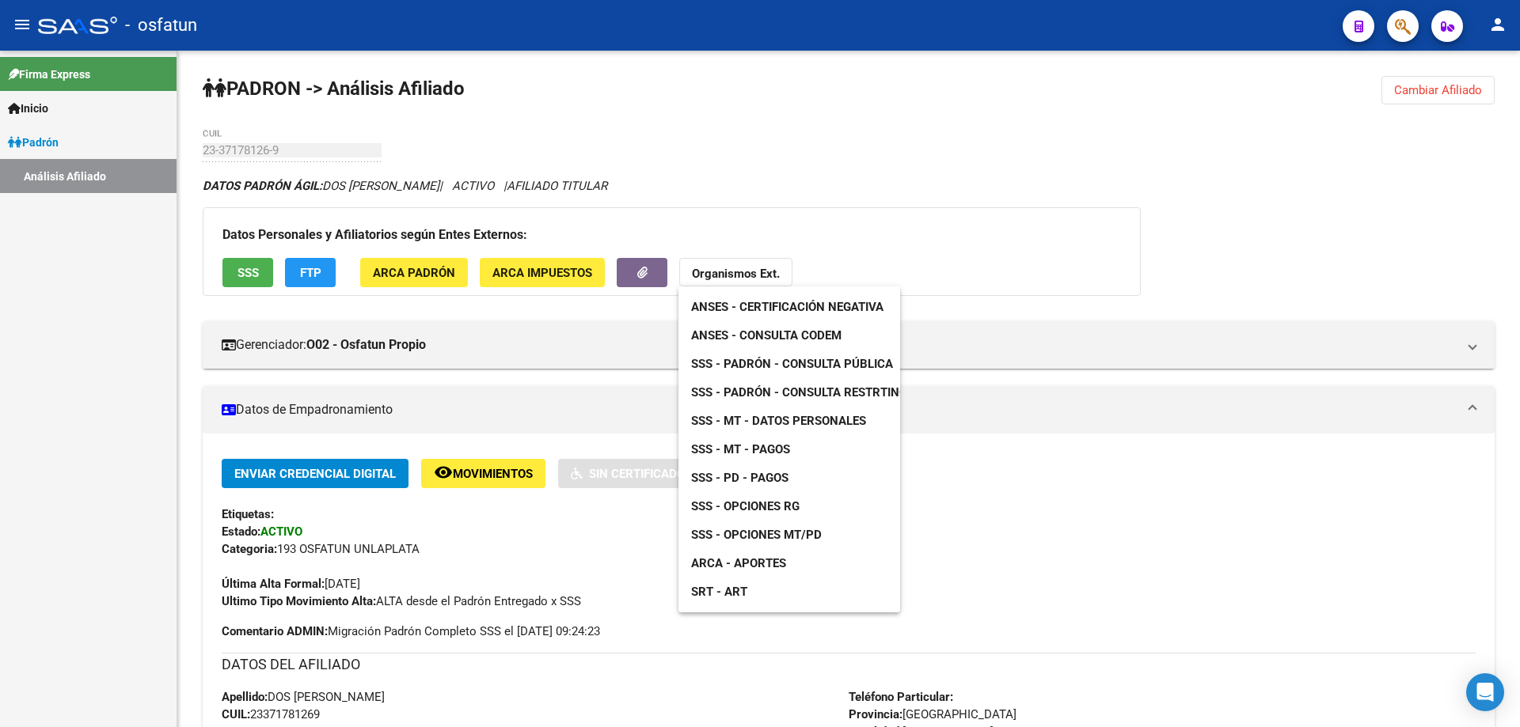
click at [1126, 510] on div at bounding box center [760, 363] width 1520 height 727
